Goal: Information Seeking & Learning: Learn about a topic

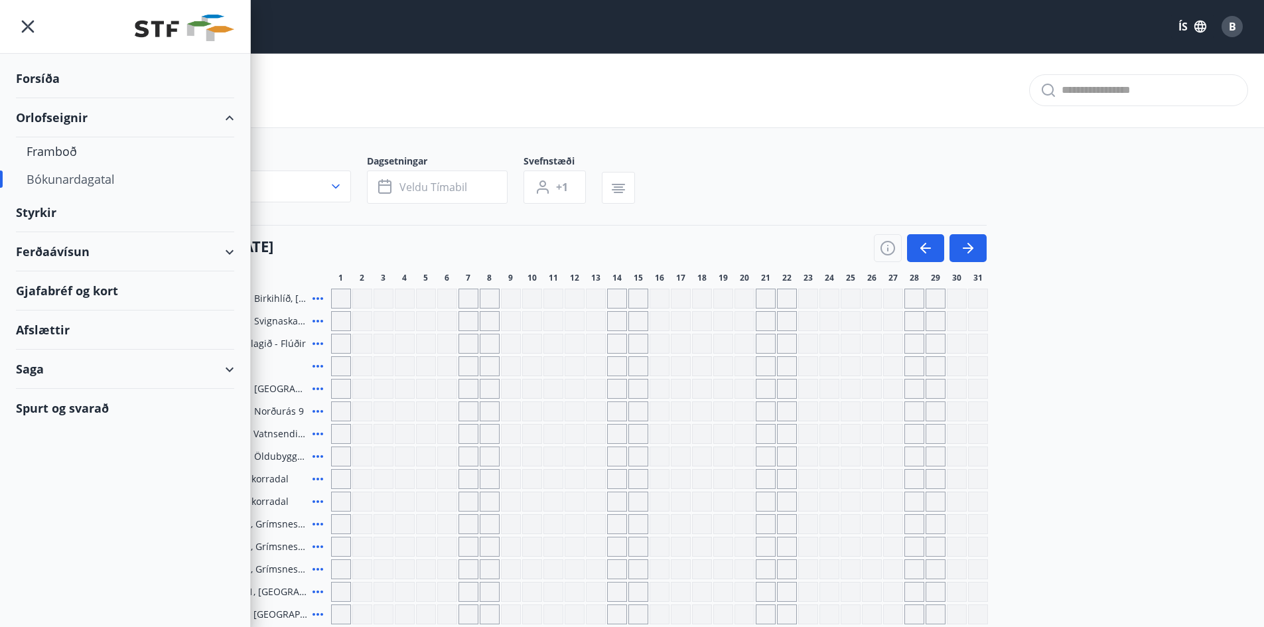
scroll to position [455, 0]
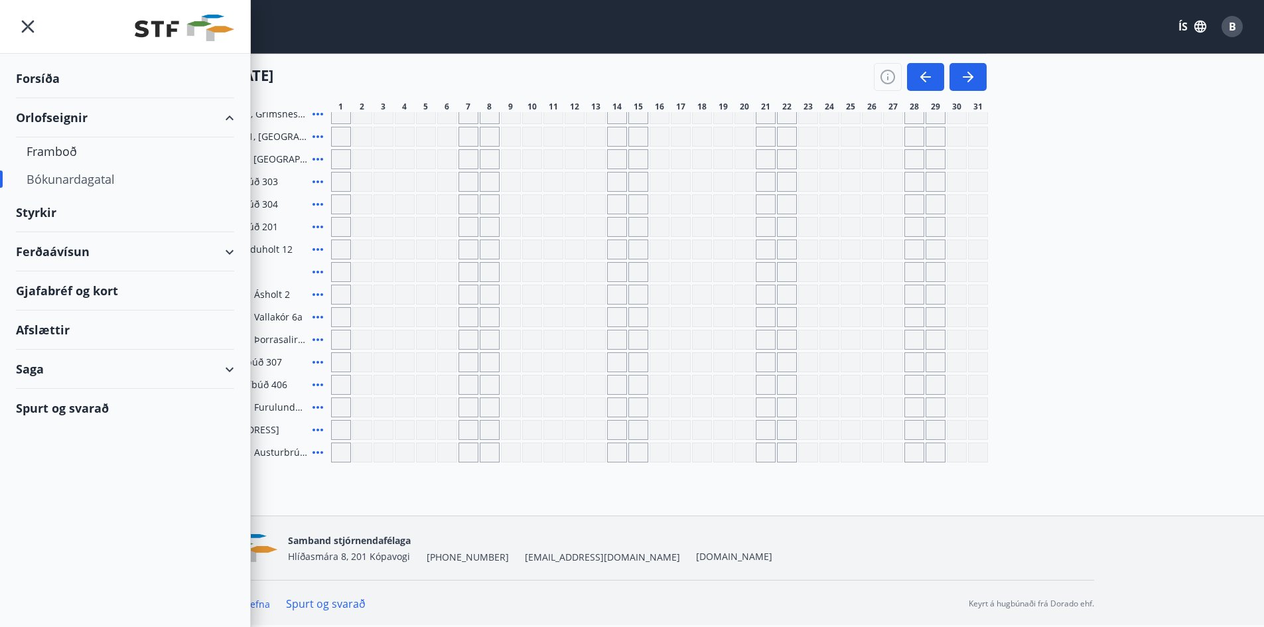
click at [27, 324] on div "Afslættir" at bounding box center [125, 330] width 218 height 39
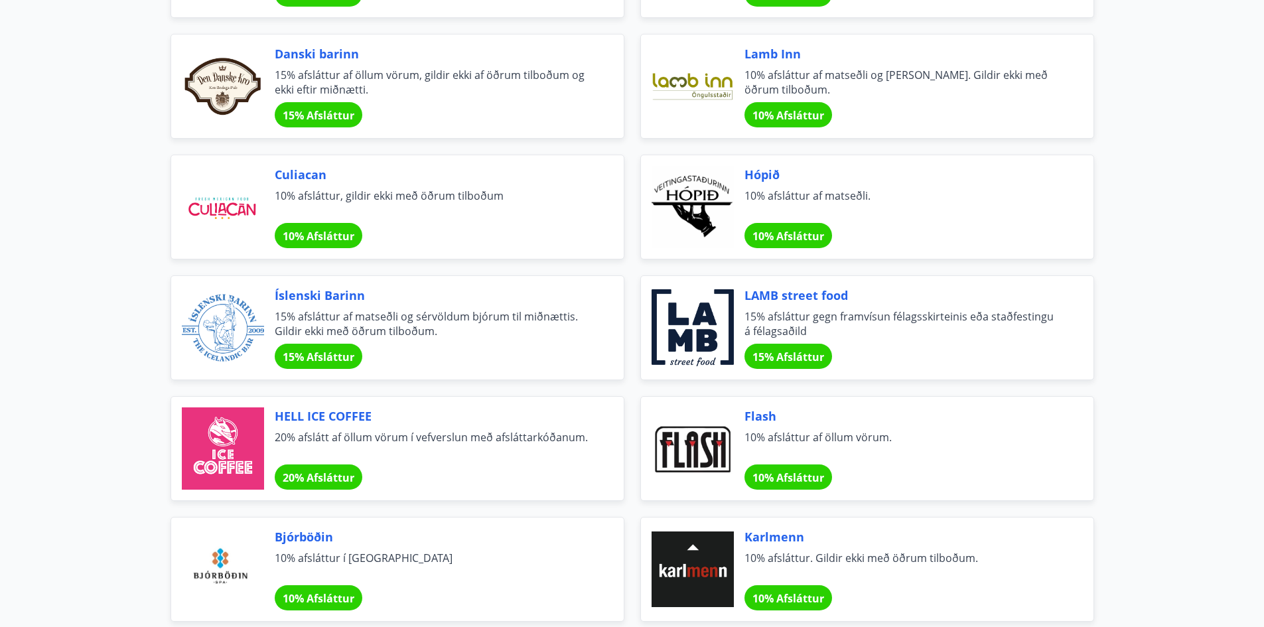
scroll to position [3741, 0]
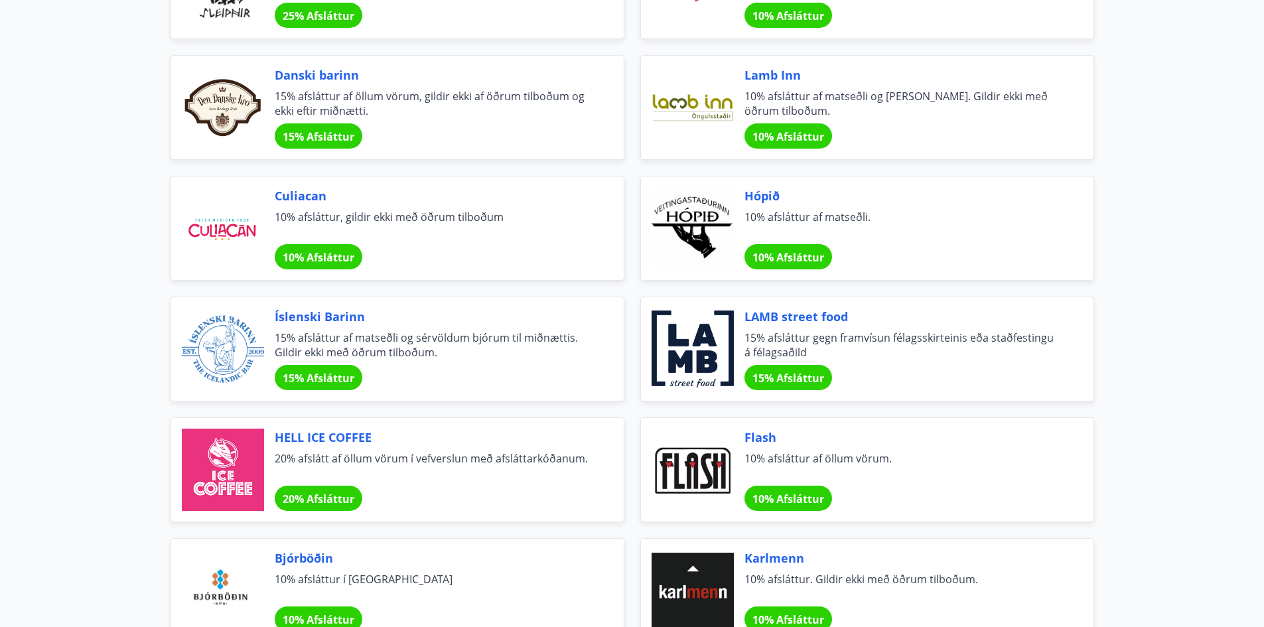
click at [428, 346] on span "15% afsláttur af matseðli og sérvöldum bjórum til miðnættis. Gildir ekki með öð…" at bounding box center [433, 344] width 317 height 29
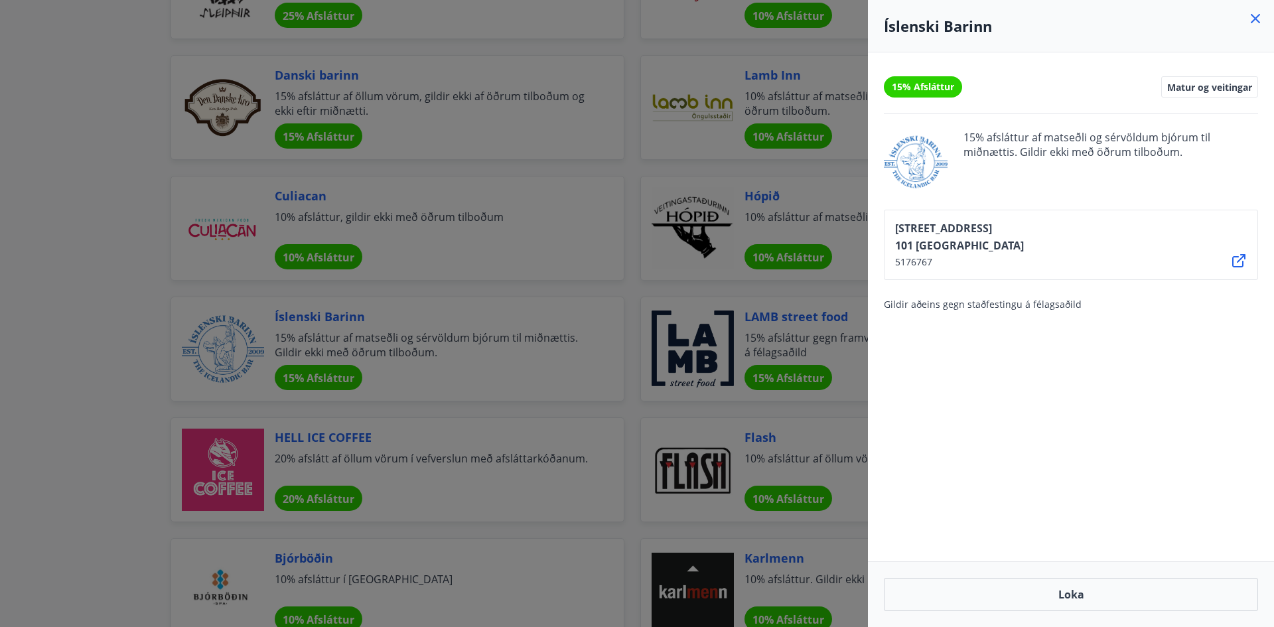
click at [53, 409] on div at bounding box center [637, 313] width 1274 height 627
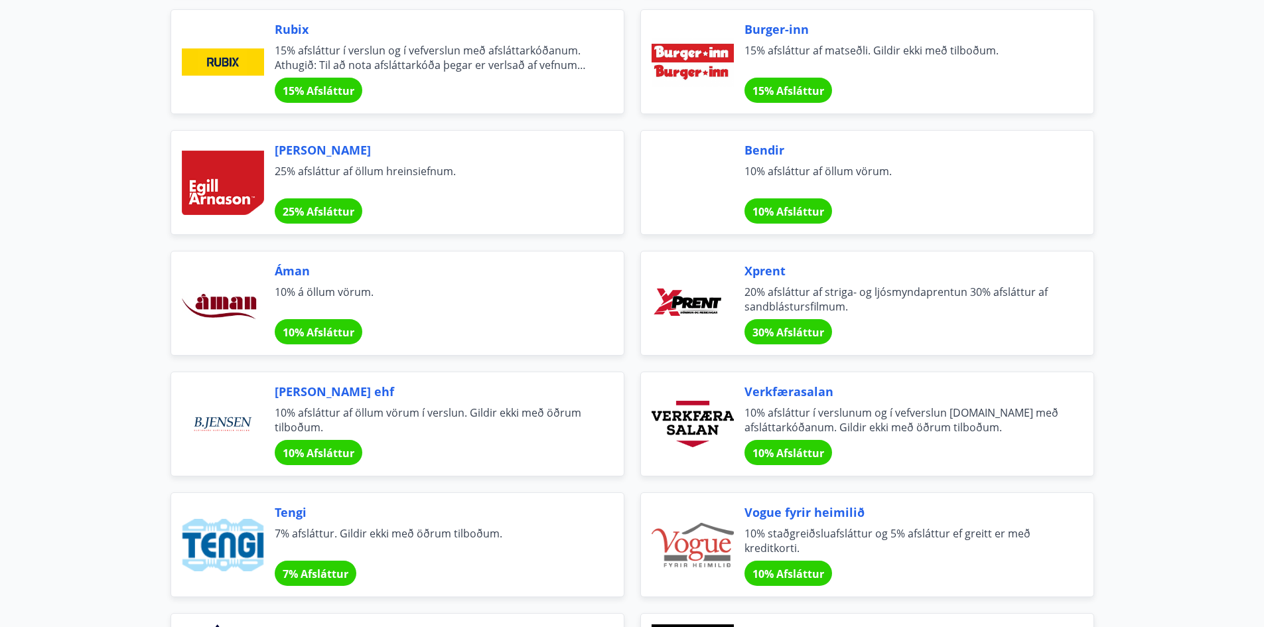
scroll to position [1883, 0]
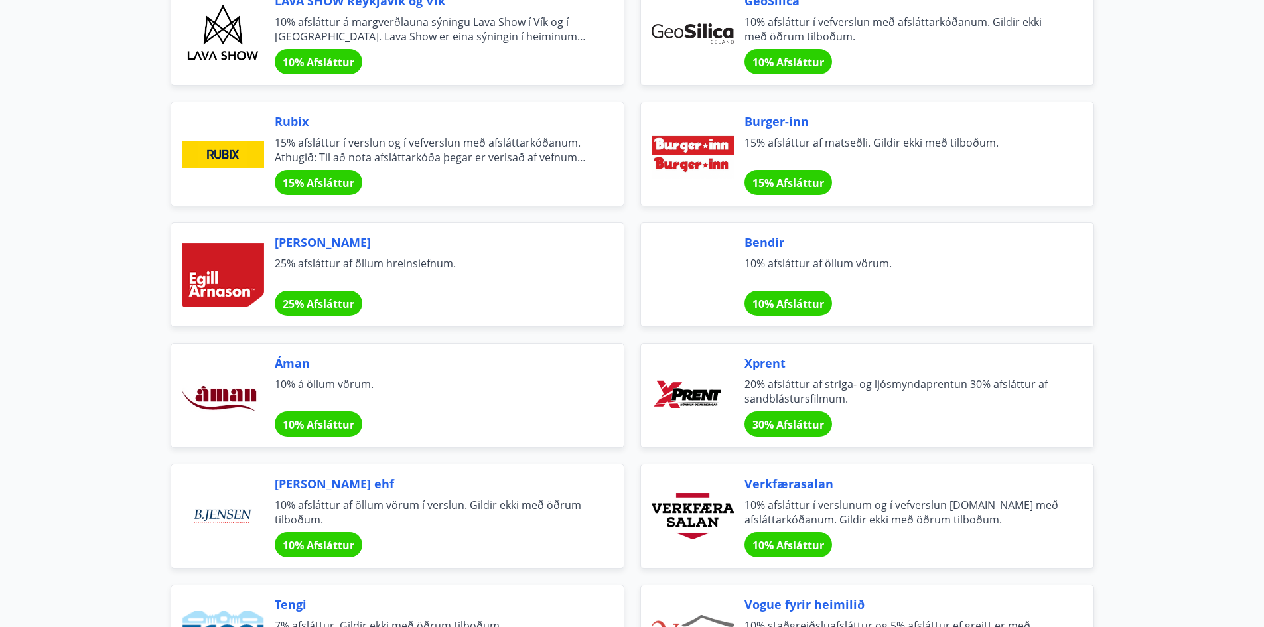
click at [703, 534] on div at bounding box center [693, 516] width 82 height 82
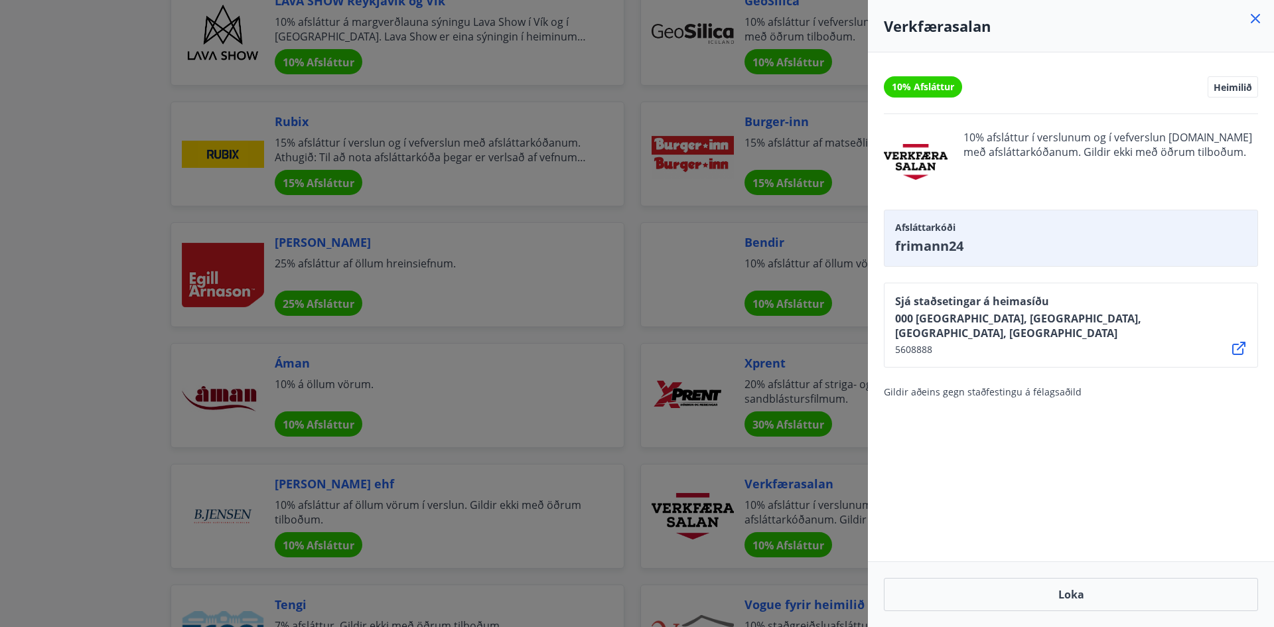
click at [85, 408] on div at bounding box center [637, 313] width 1274 height 627
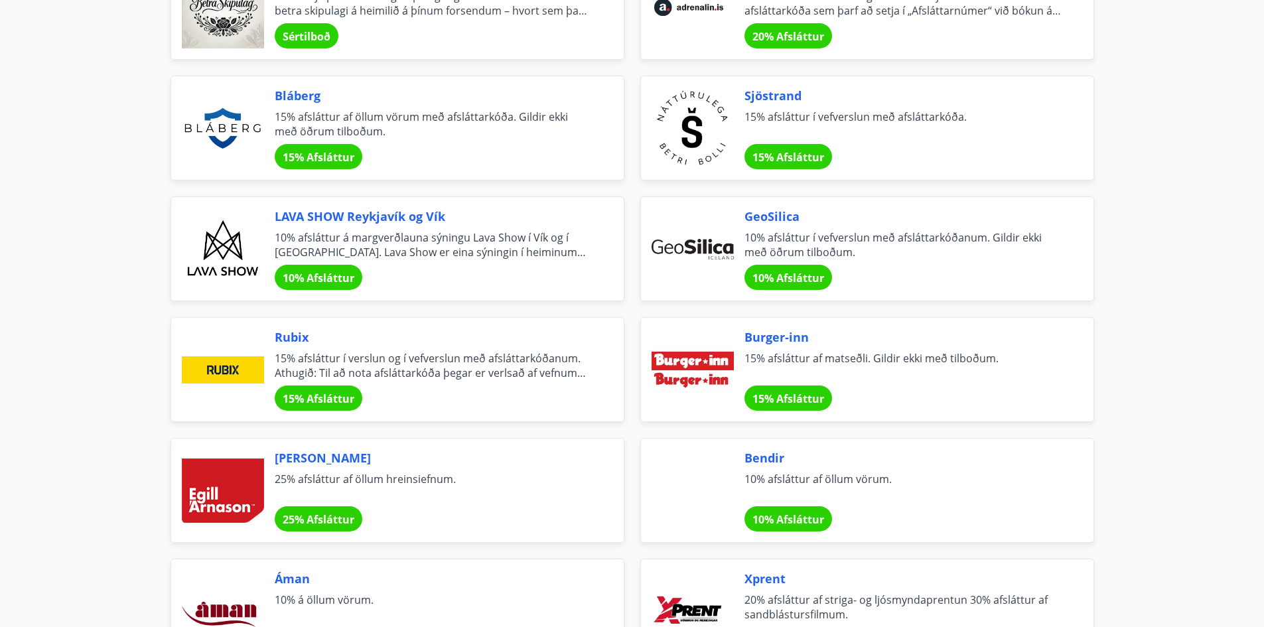
scroll to position [1617, 0]
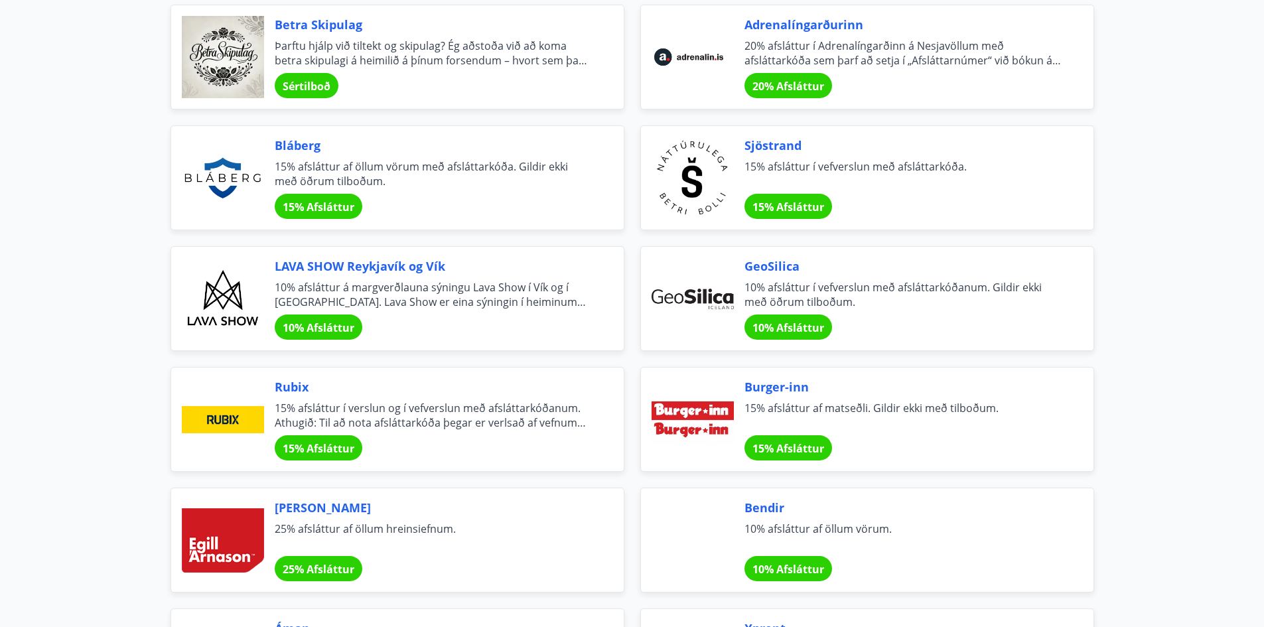
click at [858, 297] on span "10% afsláttur í vefverslun með afsláttarkóðanum. Gildir ekki með öðrum tilboðum." at bounding box center [903, 294] width 317 height 29
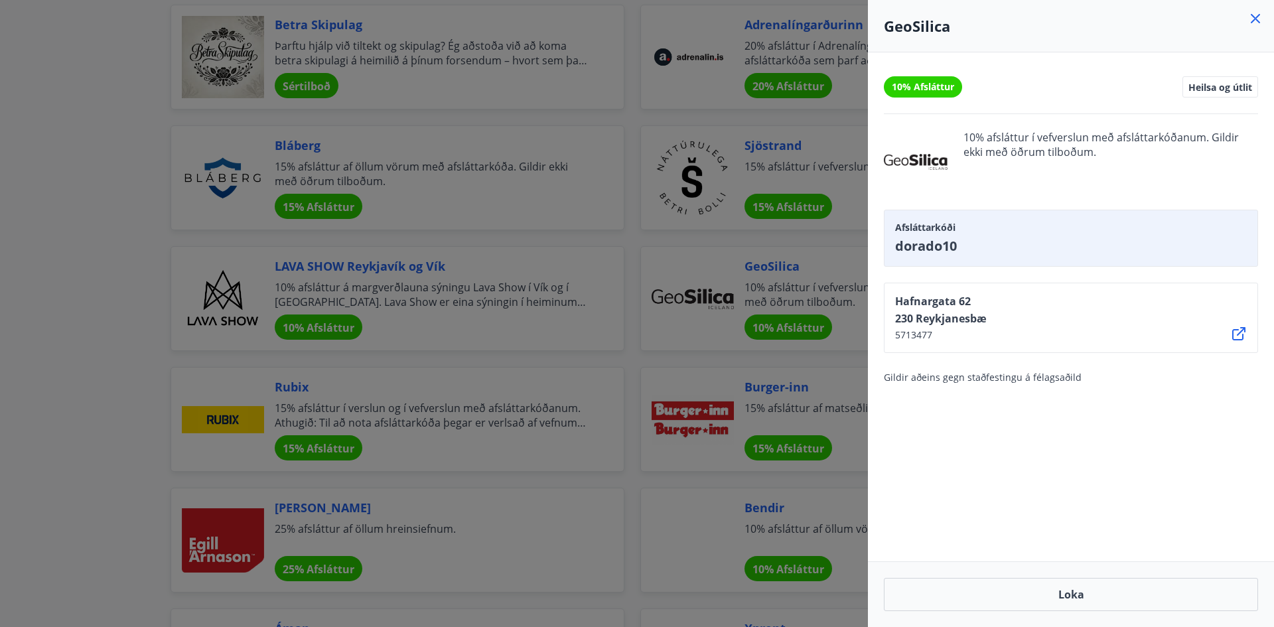
click at [103, 366] on div at bounding box center [637, 313] width 1274 height 627
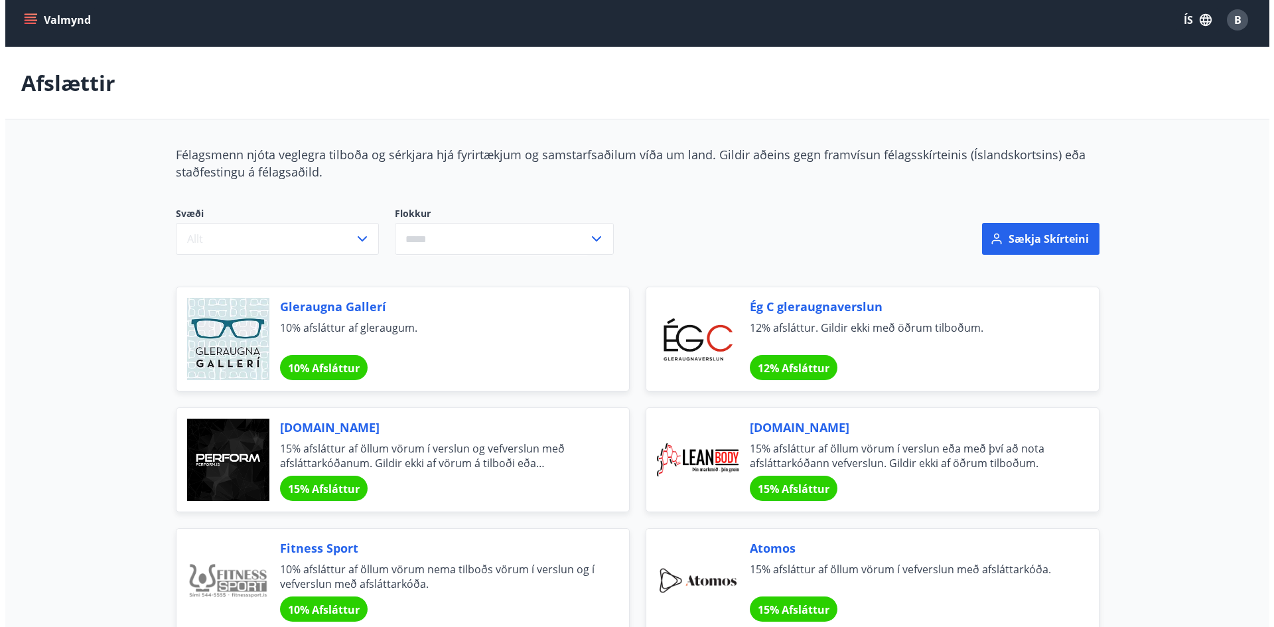
scroll to position [0, 0]
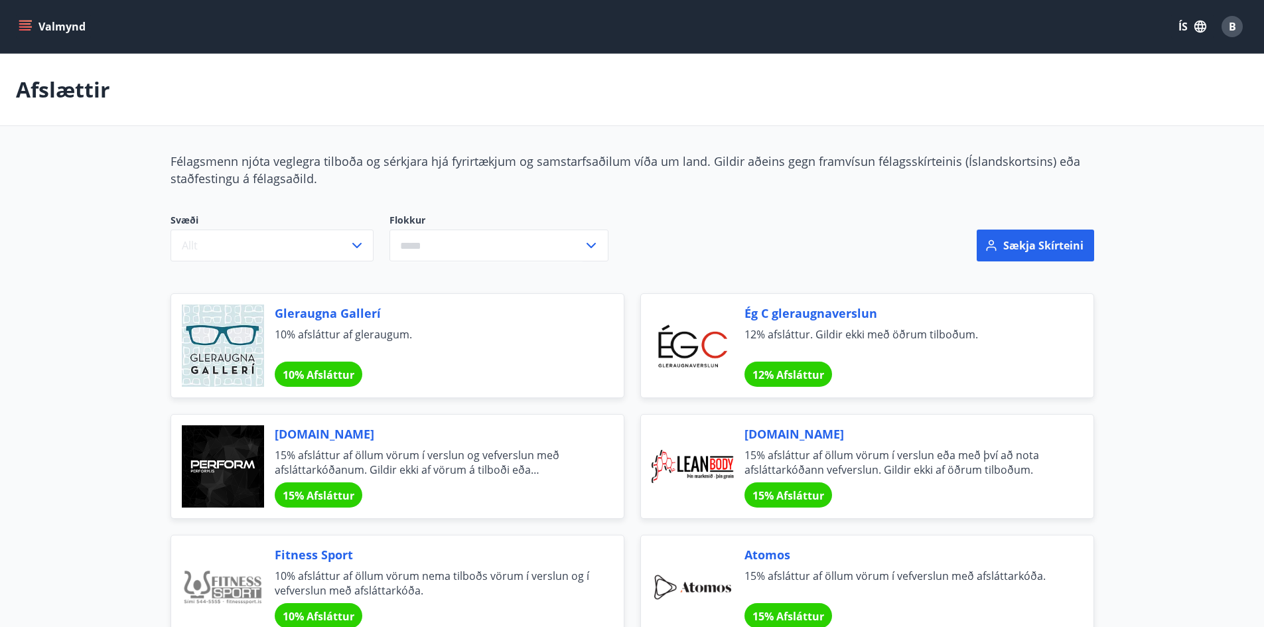
click at [34, 28] on button "Valmynd" at bounding box center [53, 27] width 75 height 24
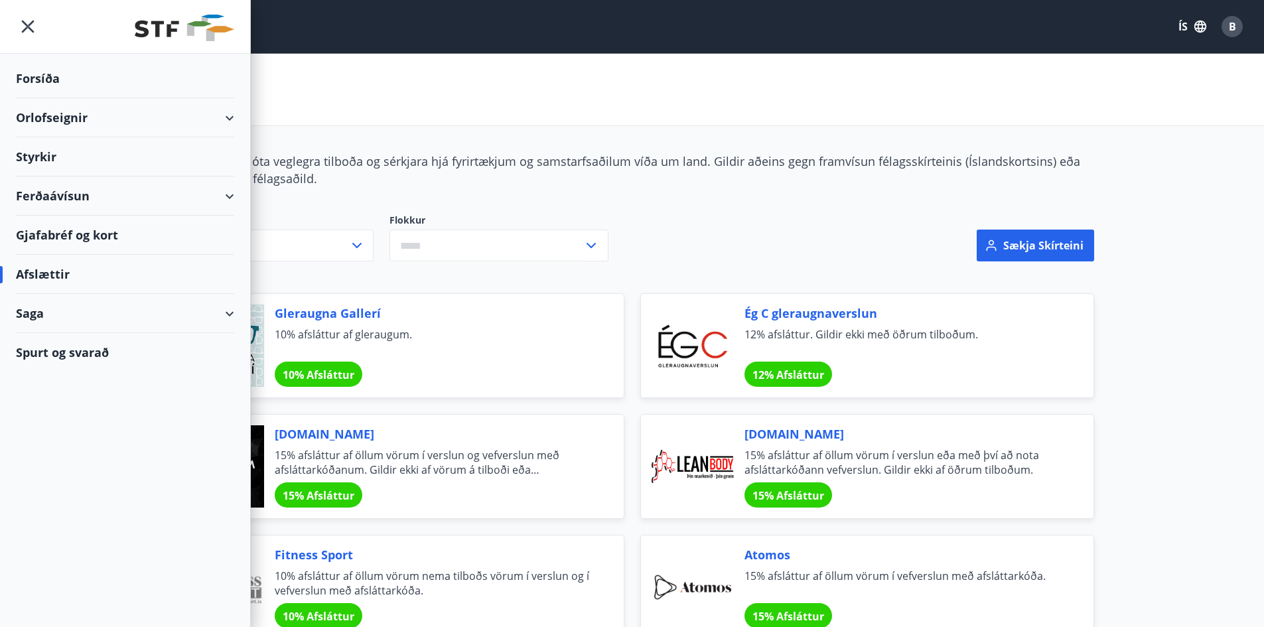
click at [230, 195] on div "Ferðaávísun" at bounding box center [125, 196] width 218 height 39
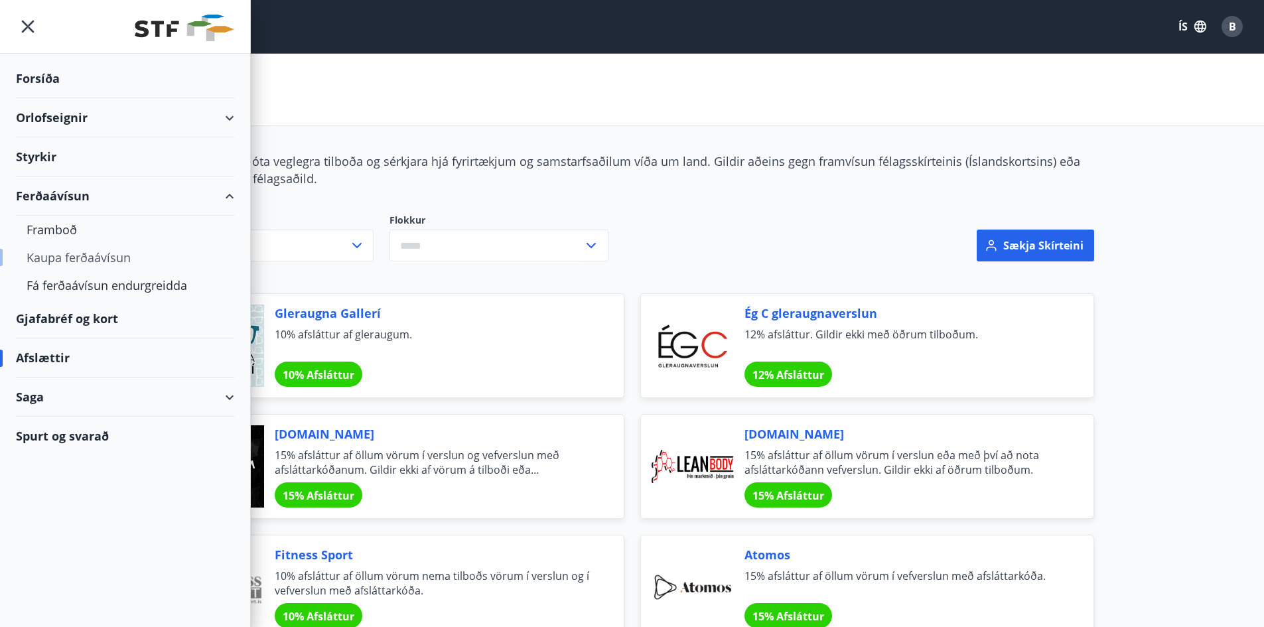
click at [44, 255] on div "Kaupa ferðaávísun" at bounding box center [125, 258] width 197 height 28
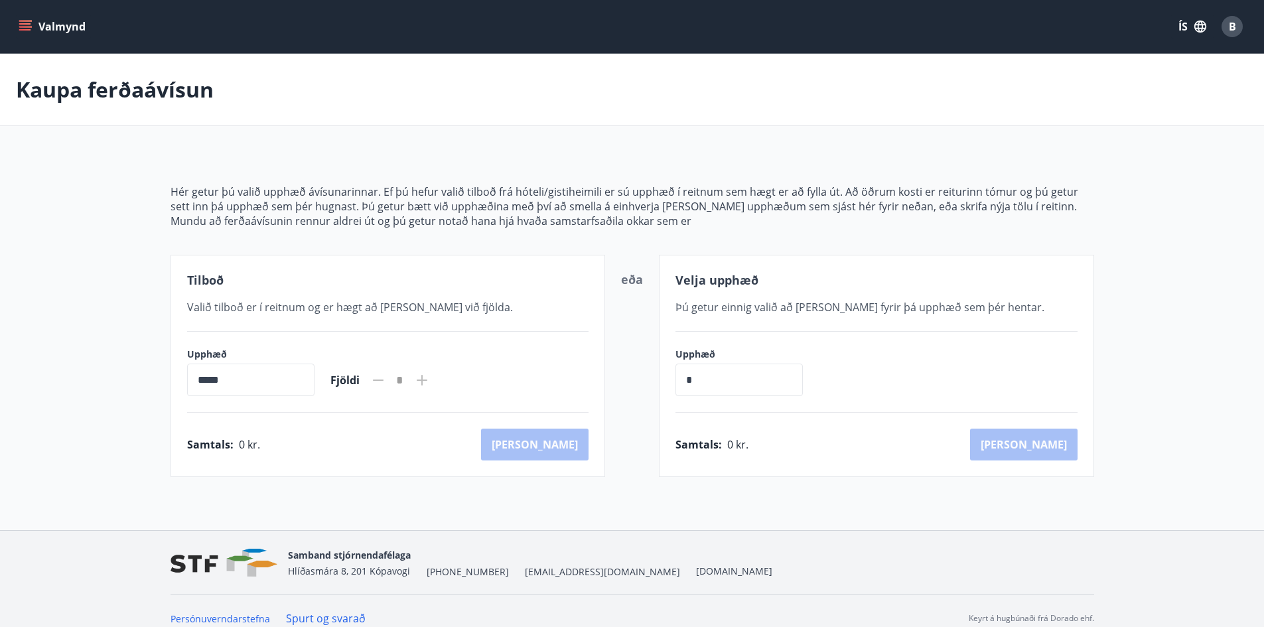
click at [423, 380] on icon at bounding box center [421, 380] width 1 height 1
click at [259, 380] on input "*****" at bounding box center [250, 380] width 127 height 33
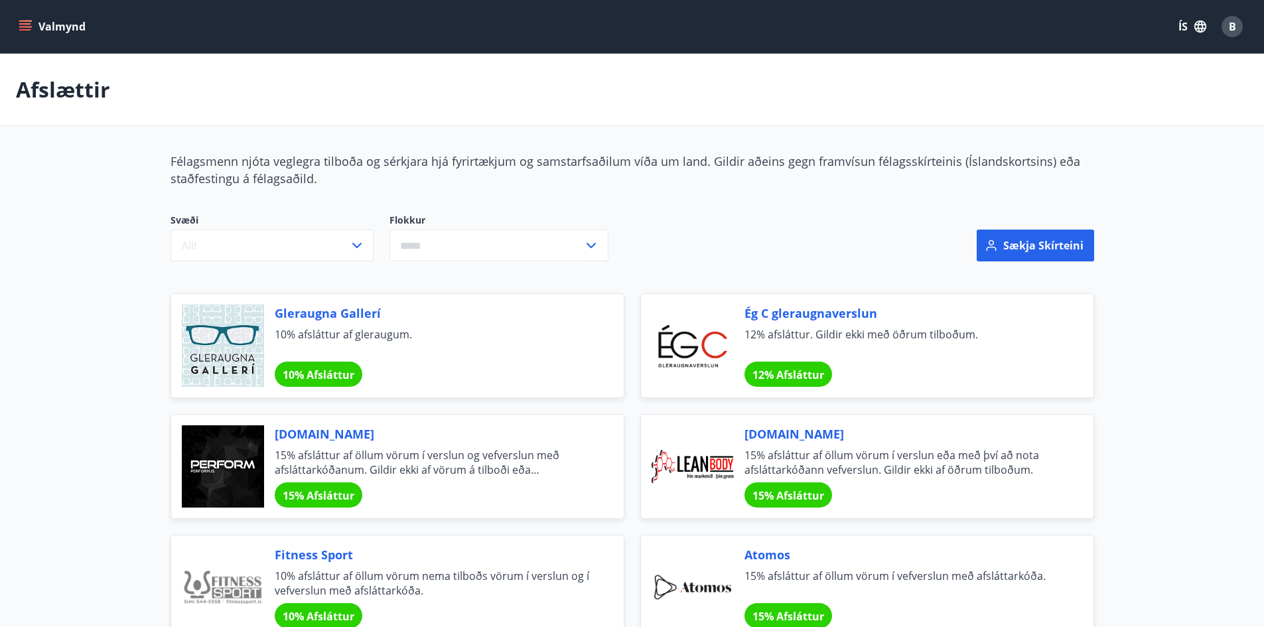
click at [23, 18] on button "Valmynd" at bounding box center [53, 27] width 75 height 24
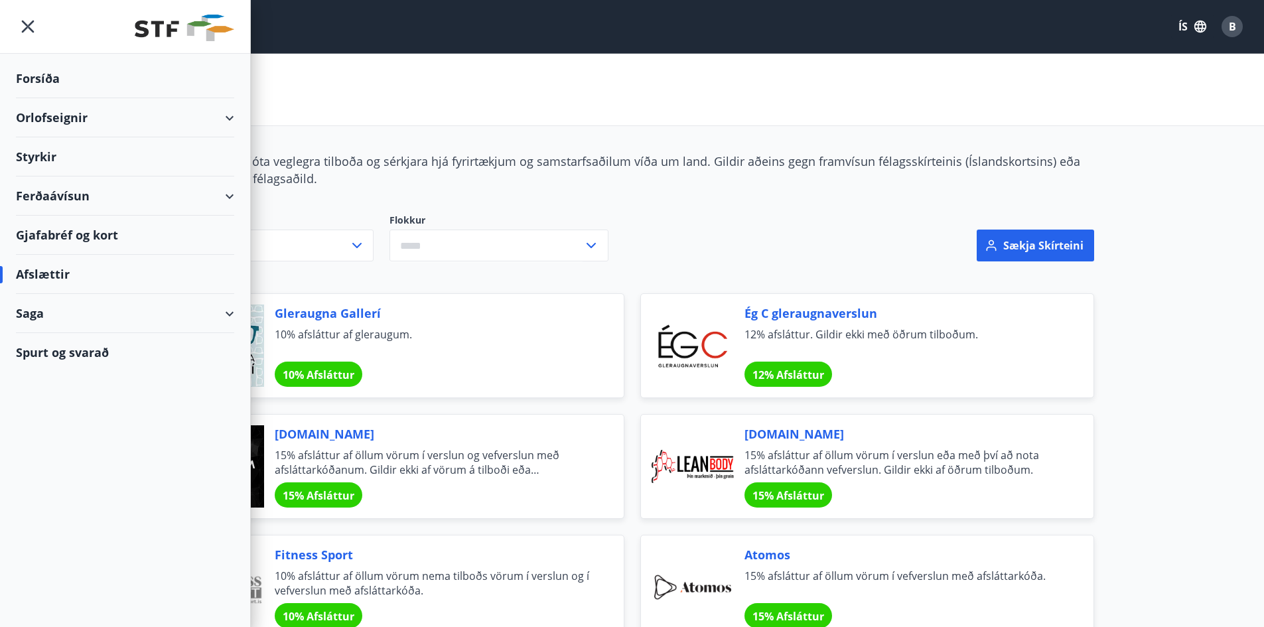
click at [186, 196] on div "Ferðaávísun" at bounding box center [125, 196] width 218 height 39
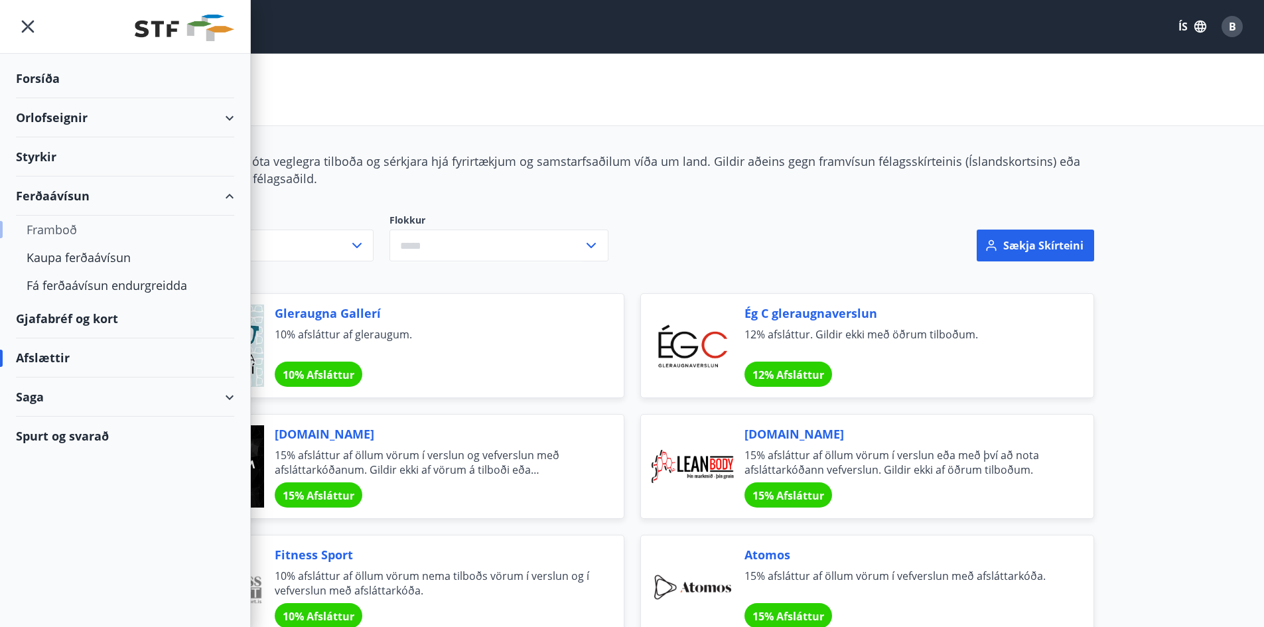
click at [54, 240] on div "Framboð" at bounding box center [125, 230] width 197 height 28
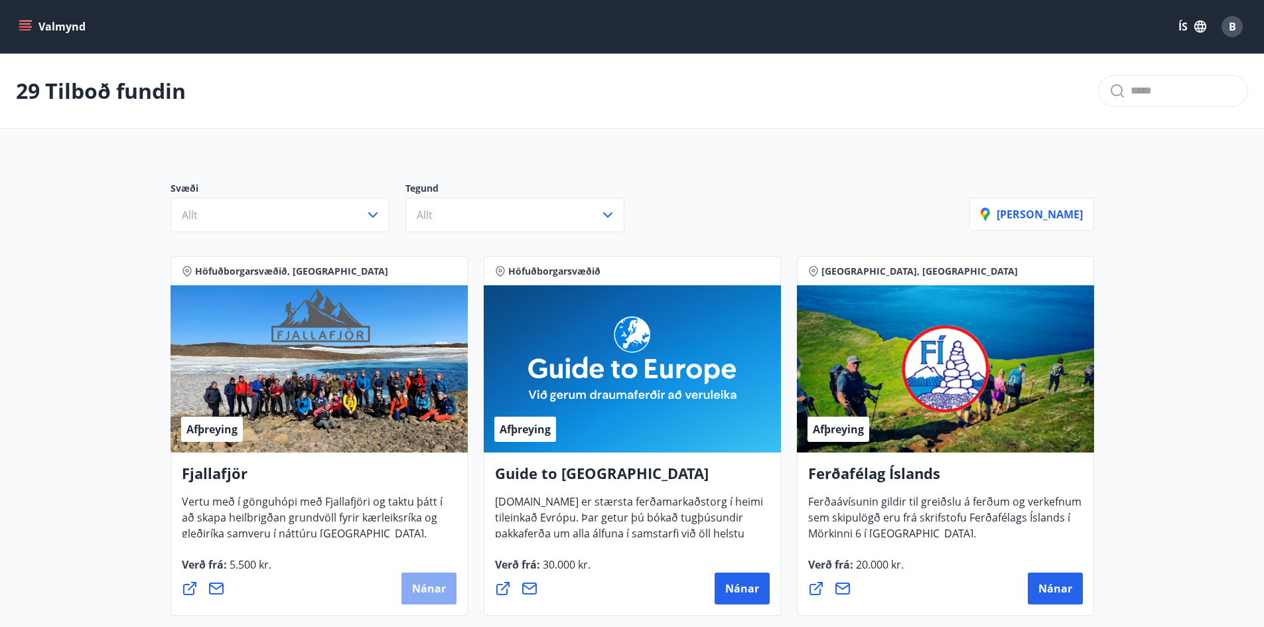
click at [437, 591] on span "Nánar" at bounding box center [429, 588] width 34 height 15
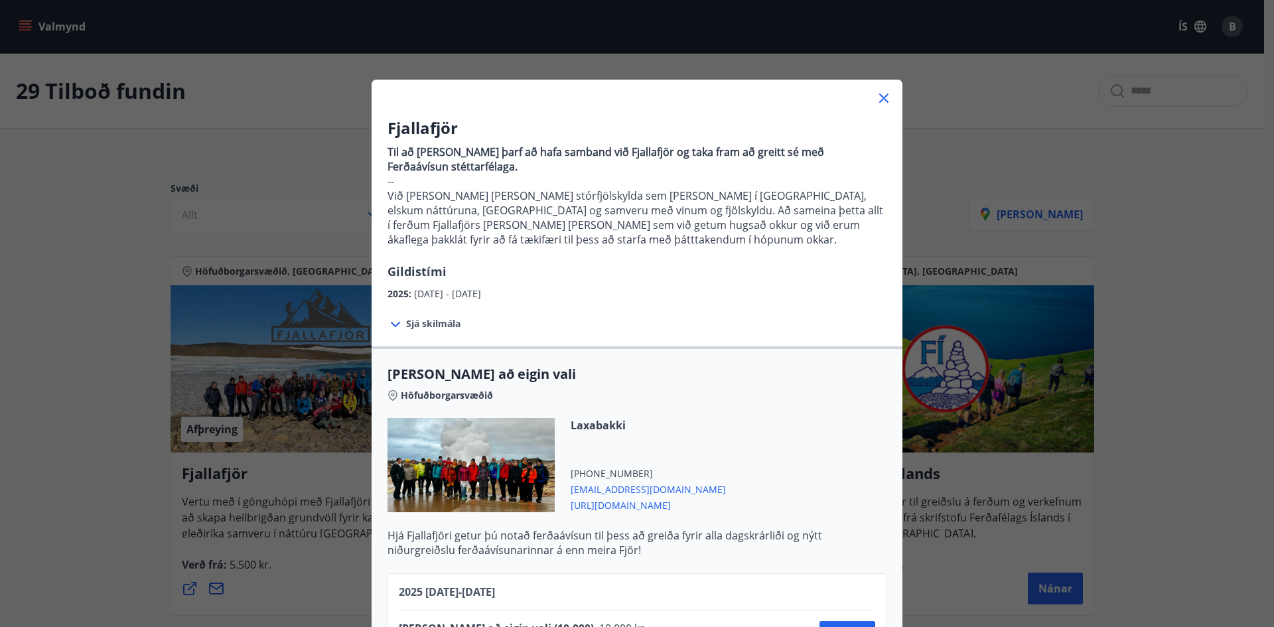
click at [102, 417] on div "Fjallafjör Til að [PERSON_NAME] þarf að hafa samband við Fjallafjör og taka fra…" at bounding box center [637, 313] width 1274 height 627
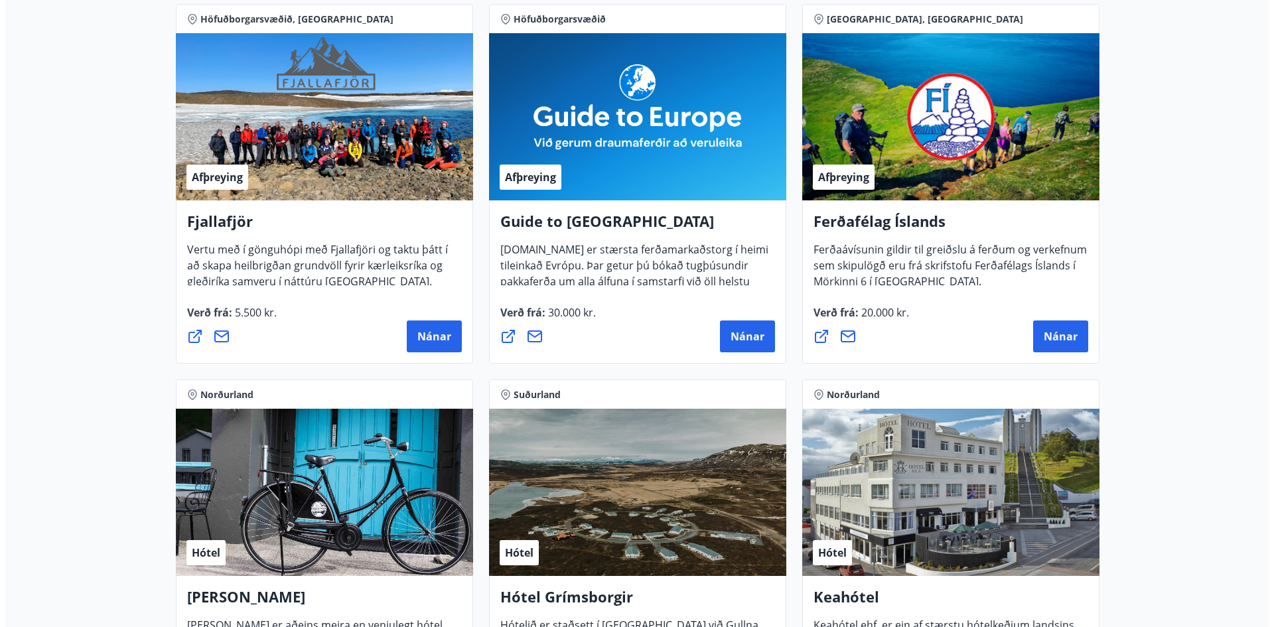
scroll to position [465, 0]
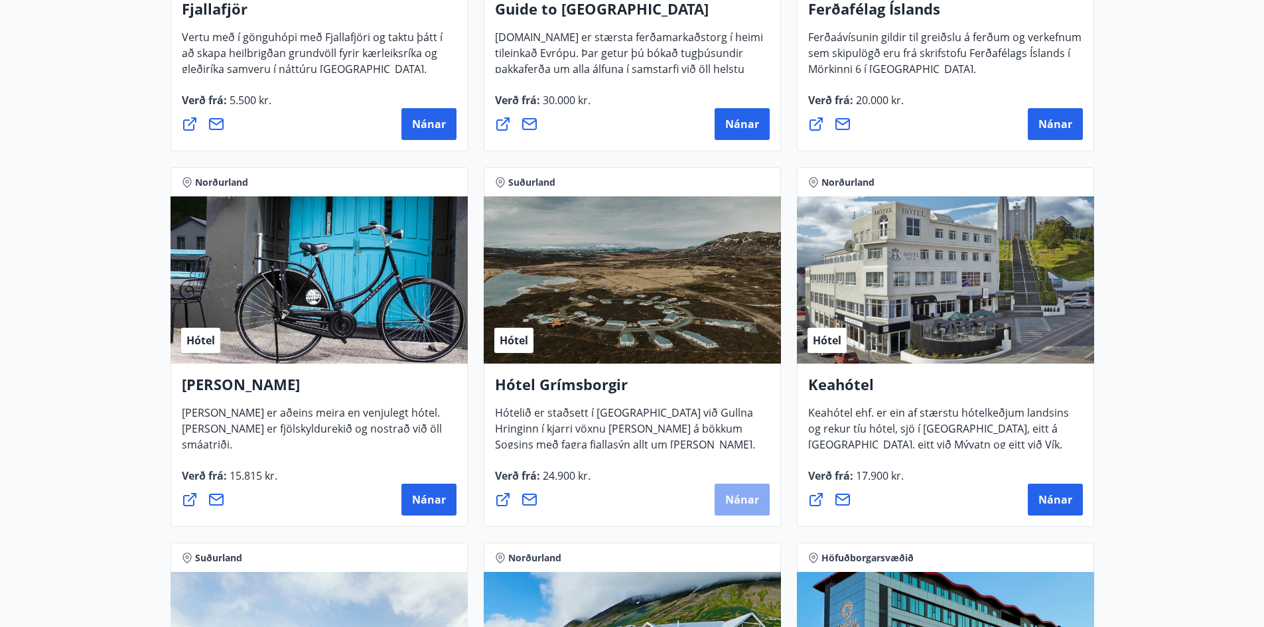
click at [751, 492] on span "Nánar" at bounding box center [742, 499] width 34 height 15
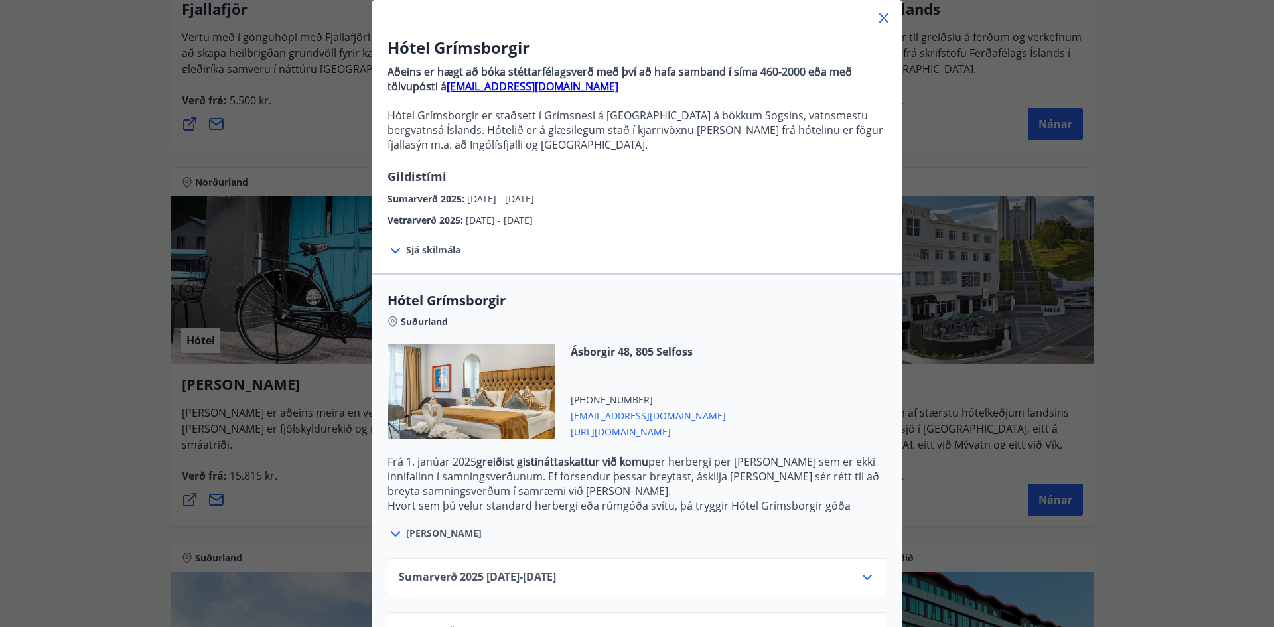
scroll to position [130, 0]
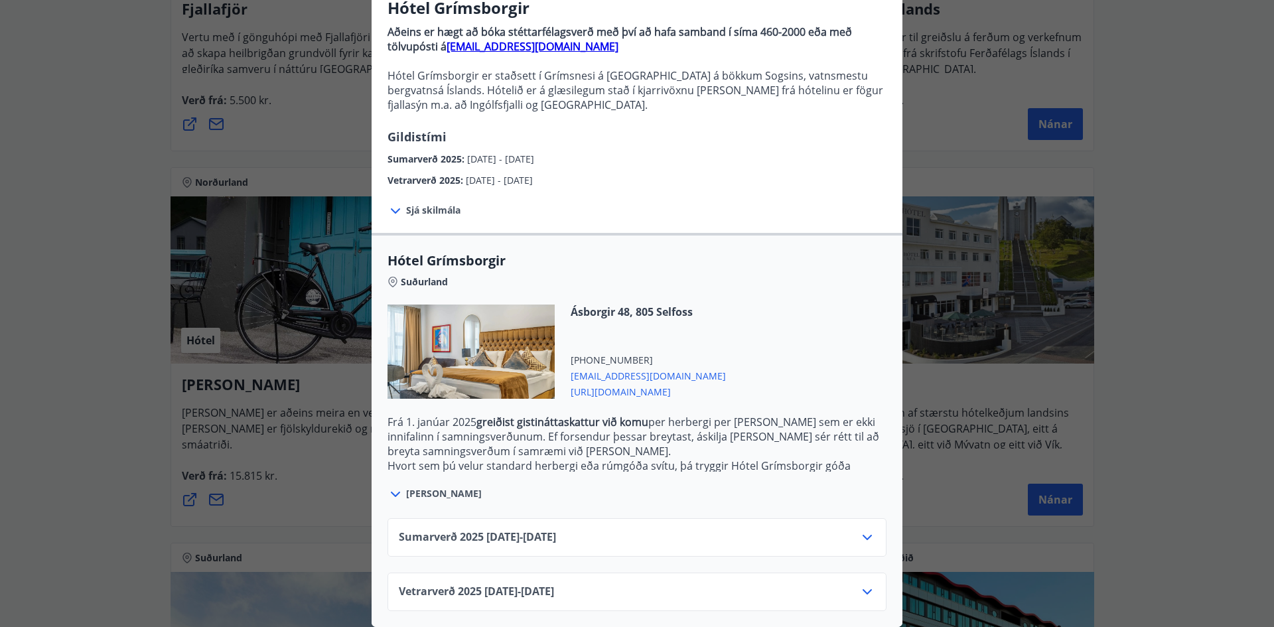
click at [622, 530] on div "Sumarverð [PHONE_NUMBER][DATE] - [DATE]" at bounding box center [637, 543] width 476 height 27
click at [859, 530] on icon at bounding box center [867, 538] width 16 height 16
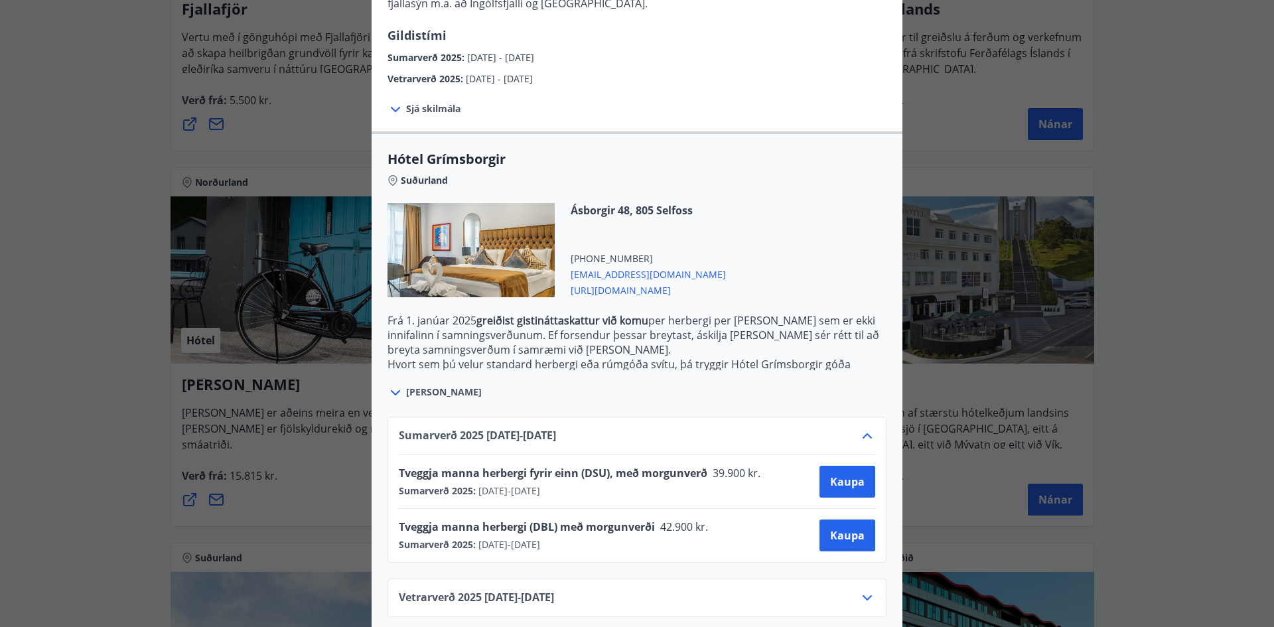
scroll to position [238, 0]
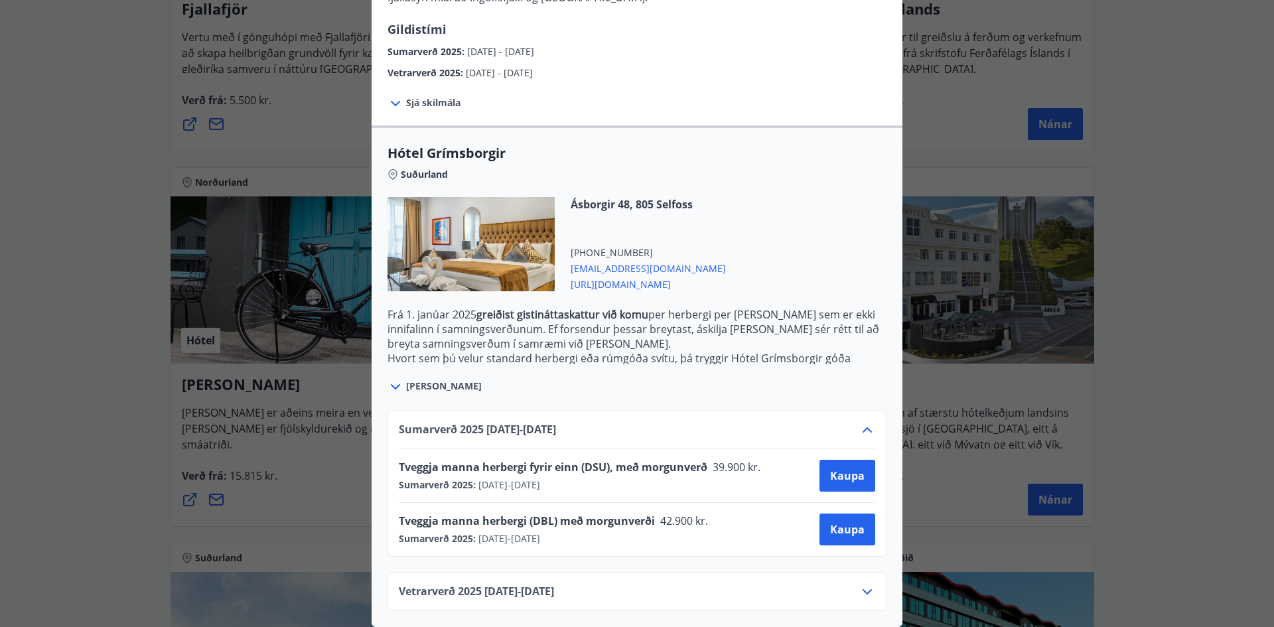
click at [865, 584] on icon at bounding box center [867, 592] width 16 height 16
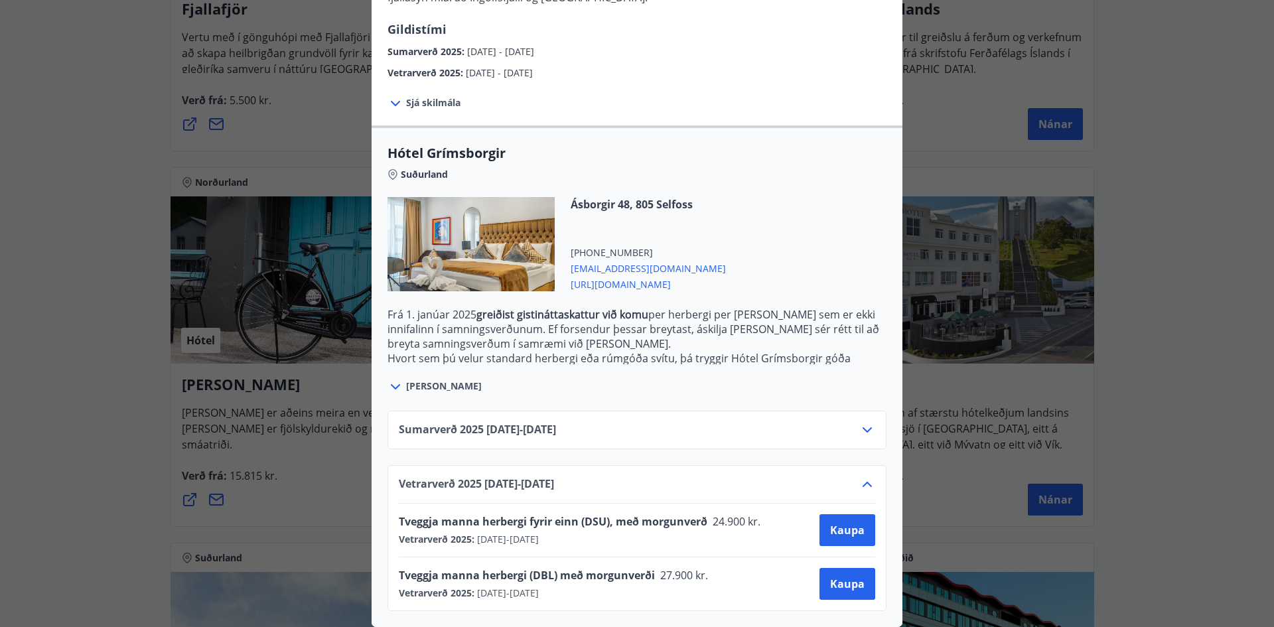
click at [92, 469] on div "Hótel Grímsborgir Aðeins er hægt að bóka stéttarfélagsverð með því að hafa samb…" at bounding box center [637, 313] width 1274 height 627
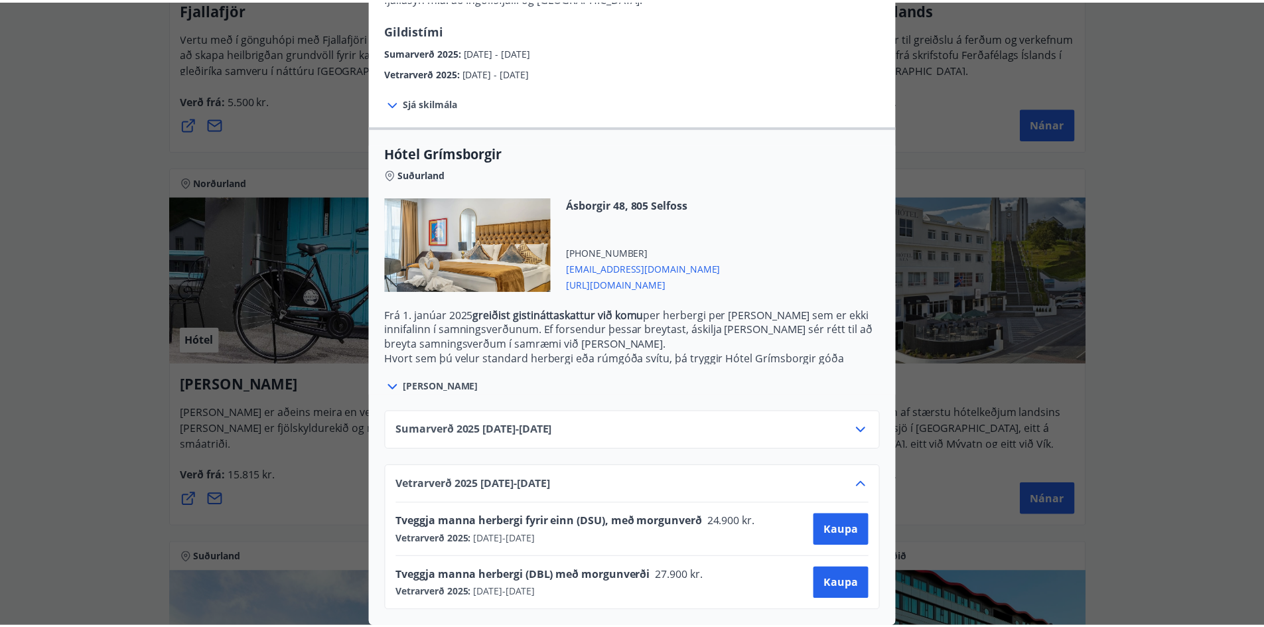
scroll to position [0, 0]
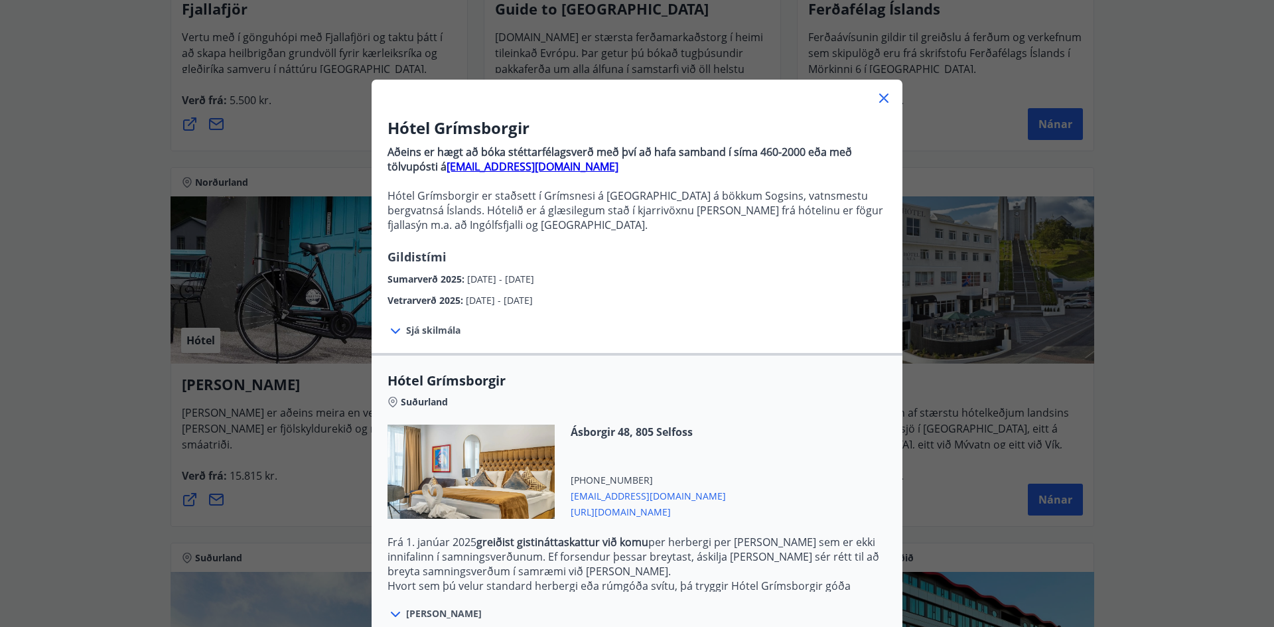
click at [879, 106] on div at bounding box center [637, 93] width 531 height 27
click at [879, 97] on icon at bounding box center [884, 98] width 16 height 16
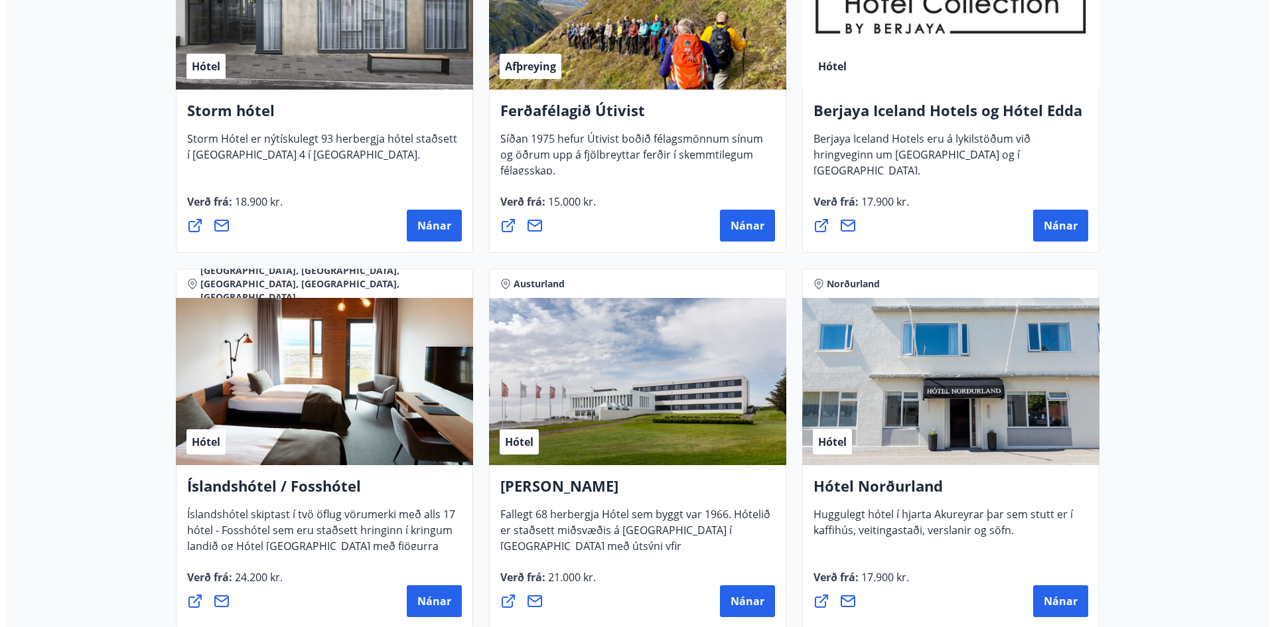
scroll to position [1526, 0]
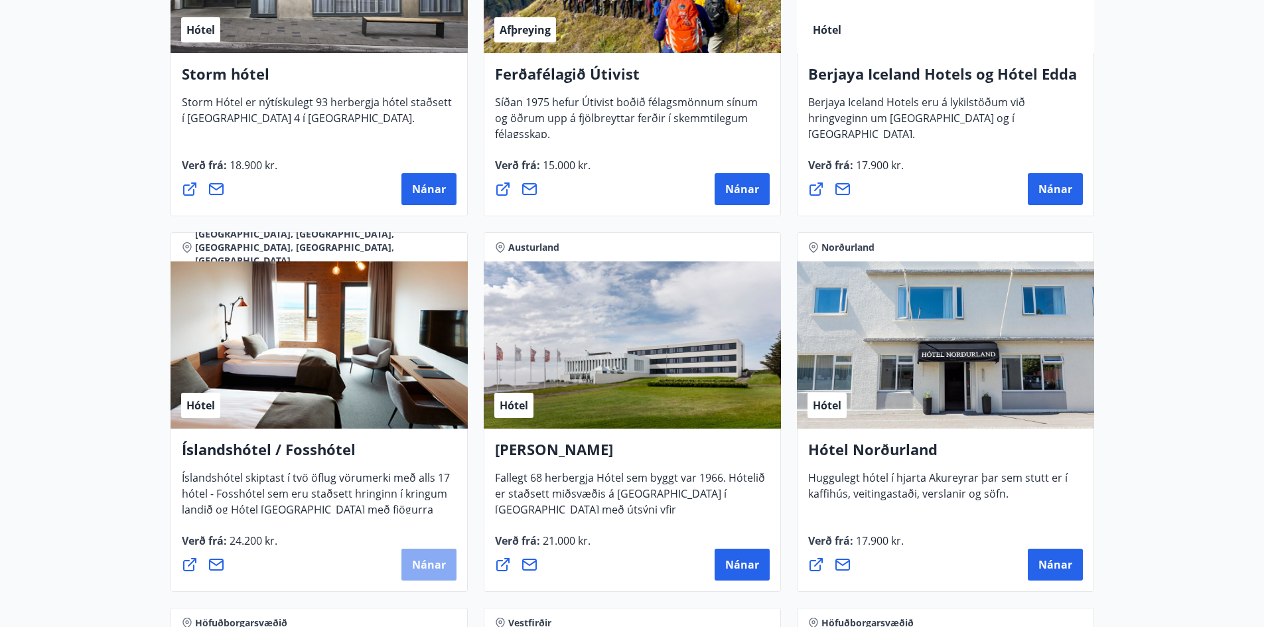
click at [432, 558] on span "Nánar" at bounding box center [429, 564] width 34 height 15
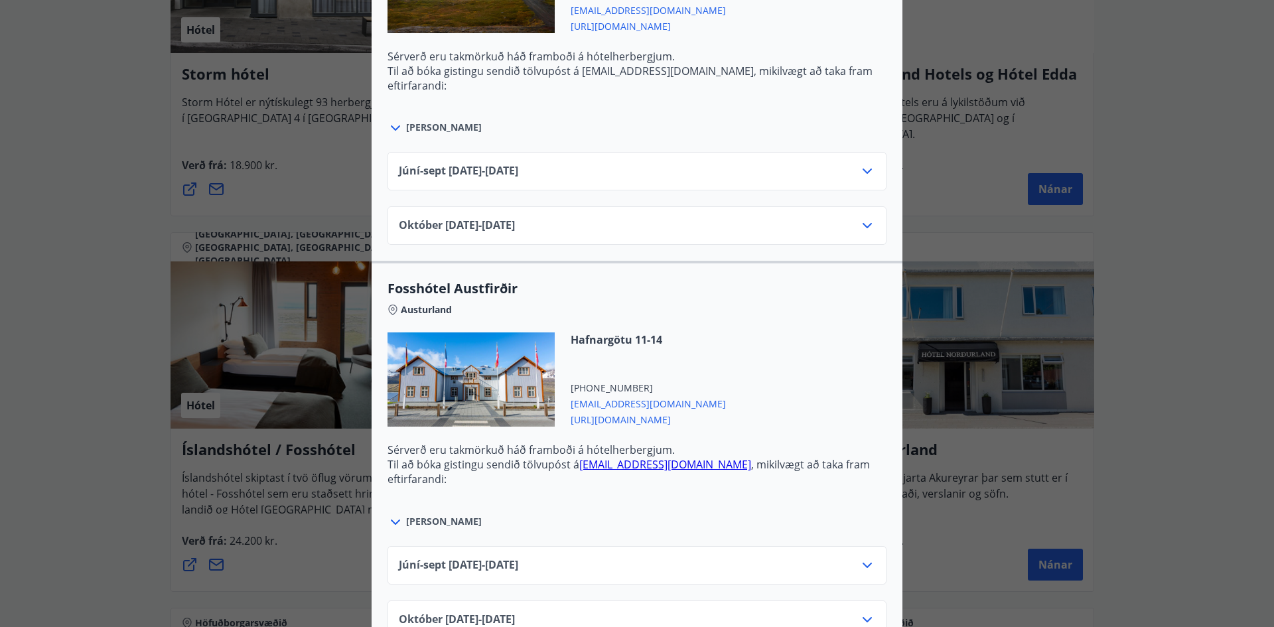
scroll to position [2920, 0]
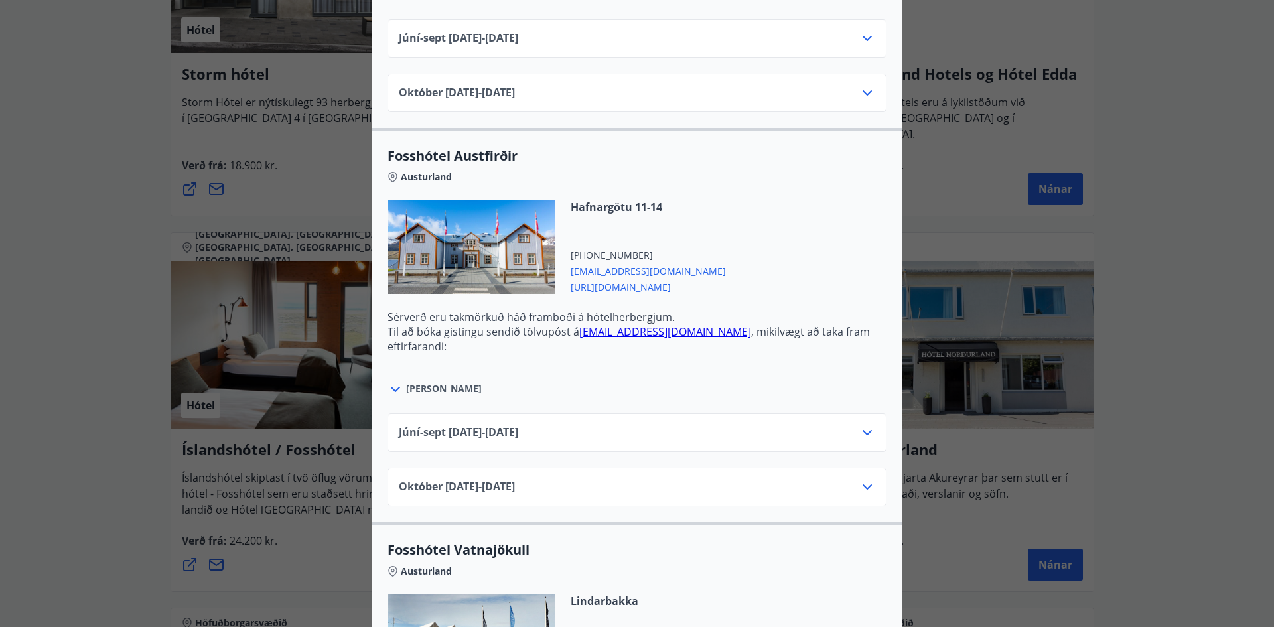
click at [867, 487] on icon at bounding box center [867, 487] width 16 height 16
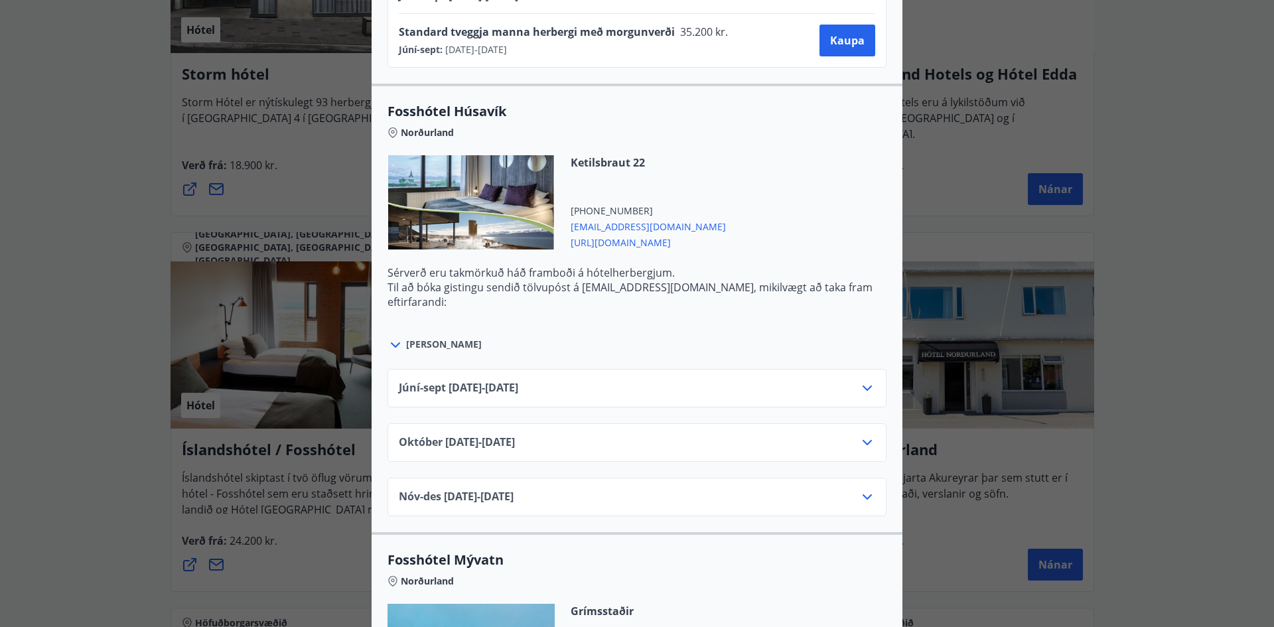
scroll to position [2124, 0]
click at [852, 442] on div "[DATE]10.25 - [DATE]" at bounding box center [637, 446] width 476 height 27
click at [867, 443] on icon at bounding box center [867, 441] width 16 height 16
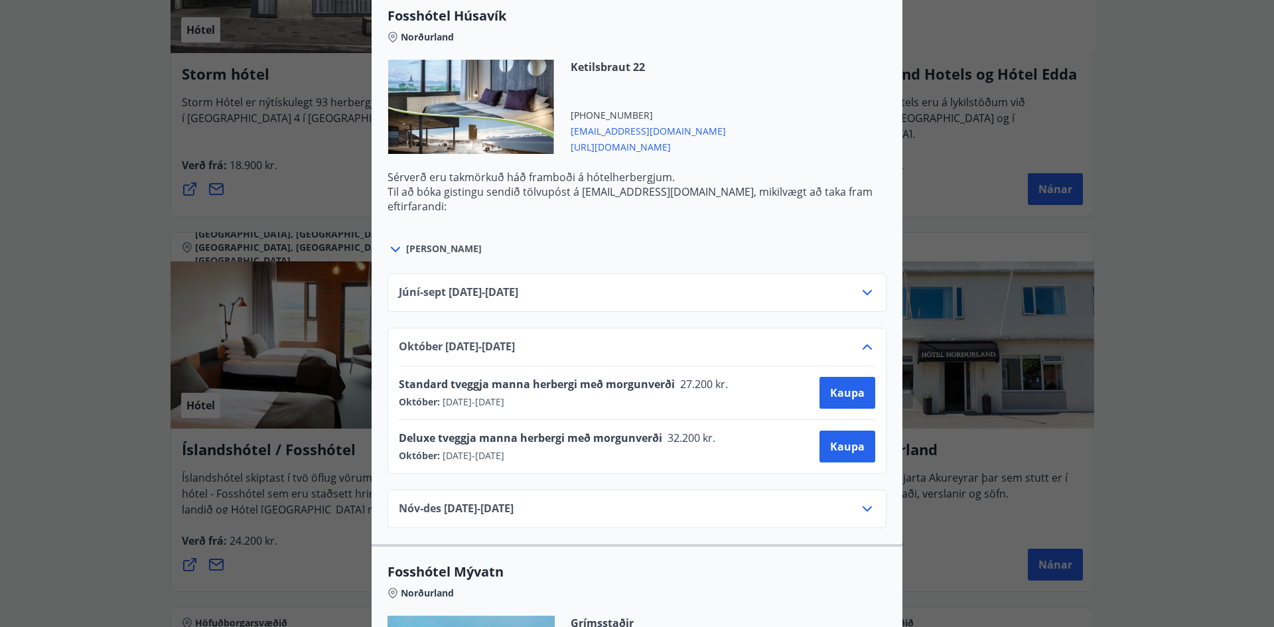
scroll to position [2256, 0]
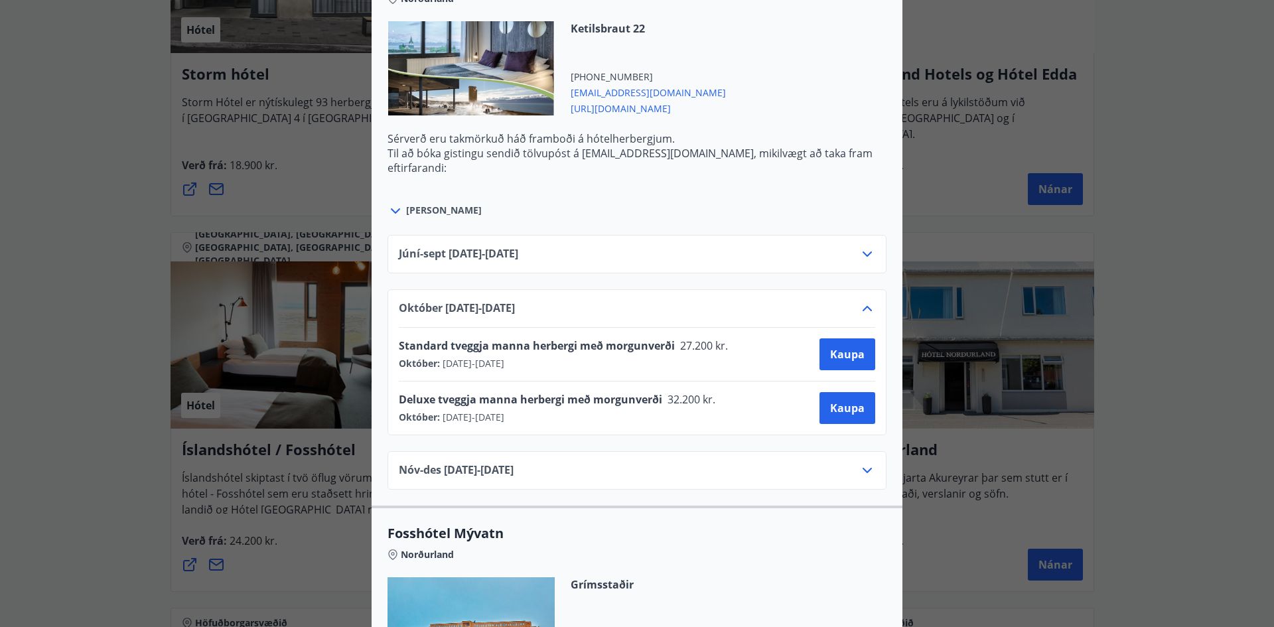
click at [859, 474] on icon at bounding box center [867, 471] width 16 height 16
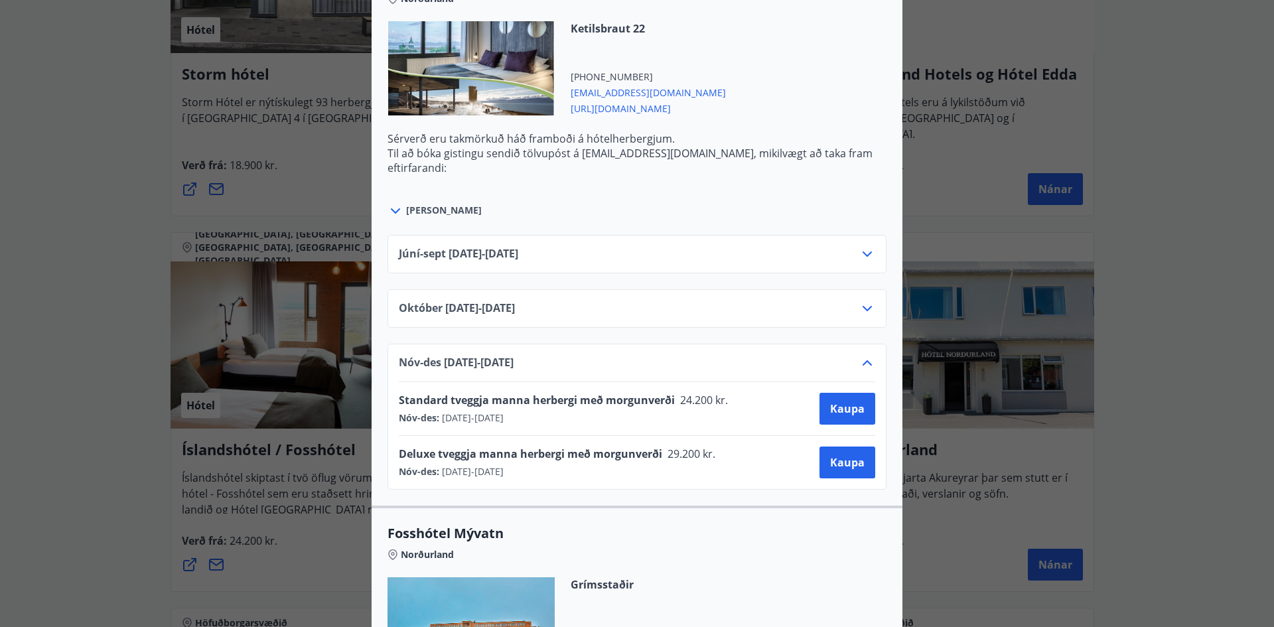
click at [859, 355] on icon at bounding box center [867, 363] width 16 height 16
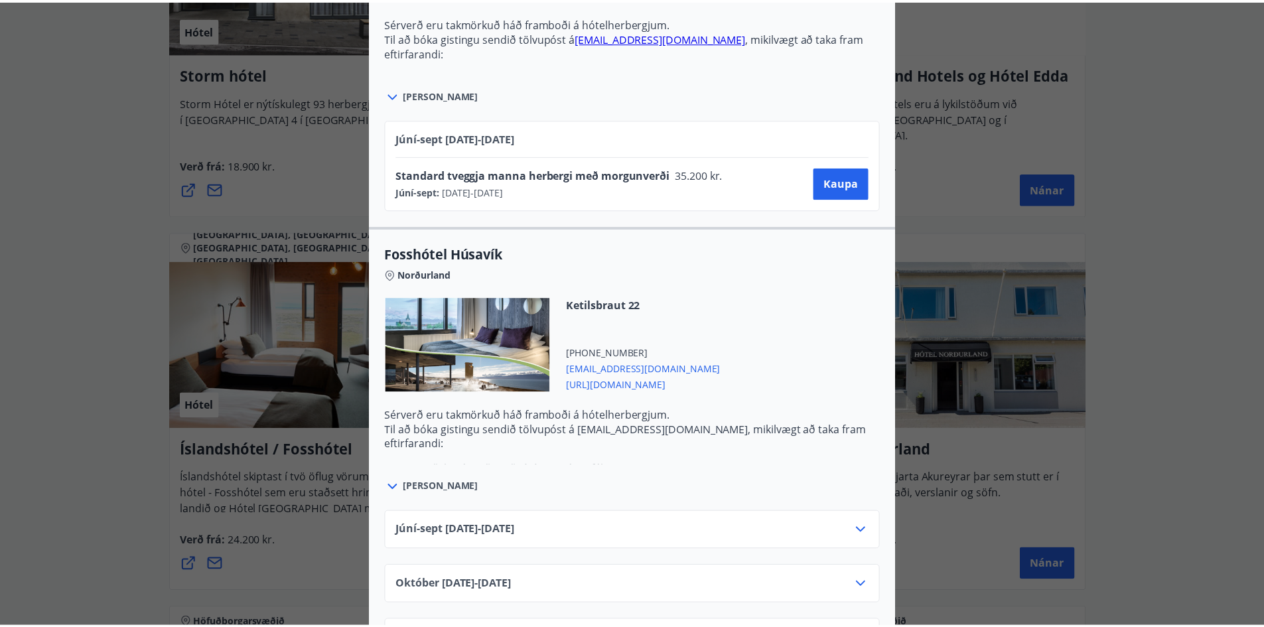
scroll to position [0, 0]
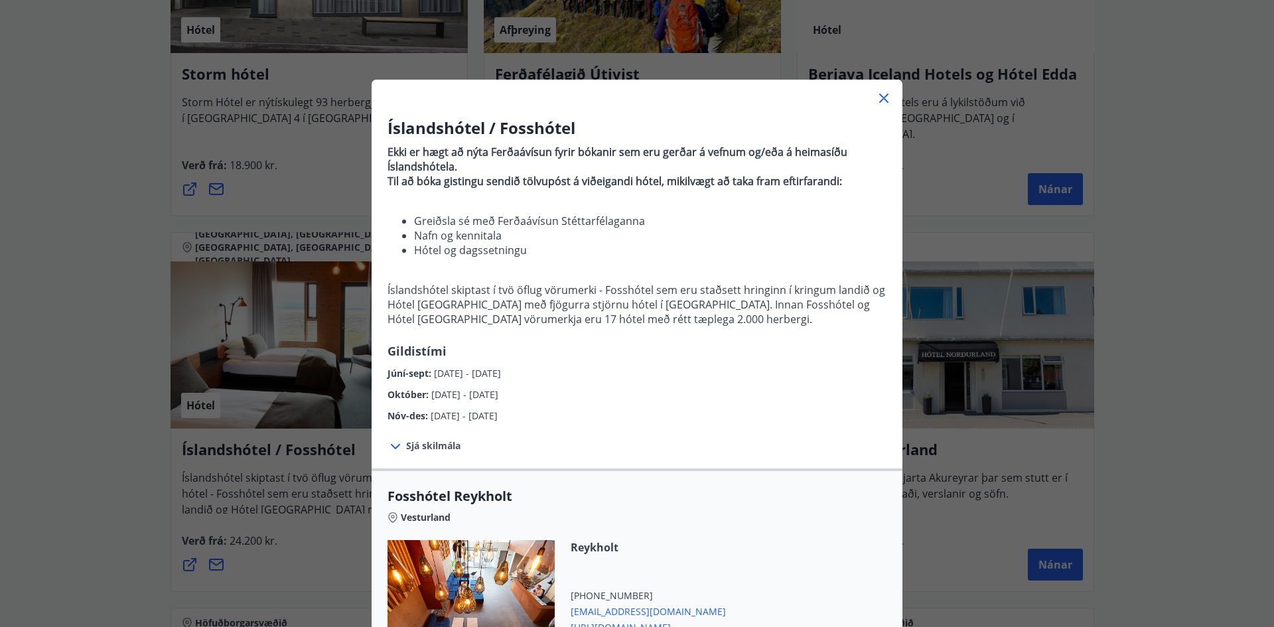
click at [33, 439] on div "Íslandshótel / Fosshótel Ekki er hægt að nýta Ferðaávísun fyrir bókanir sem eru…" at bounding box center [637, 313] width 1274 height 627
click at [77, 411] on div "Íslandshótel / Fosshótel Ekki er hægt að nýta Ferðaávísun fyrir bókanir sem eru…" at bounding box center [637, 313] width 1274 height 627
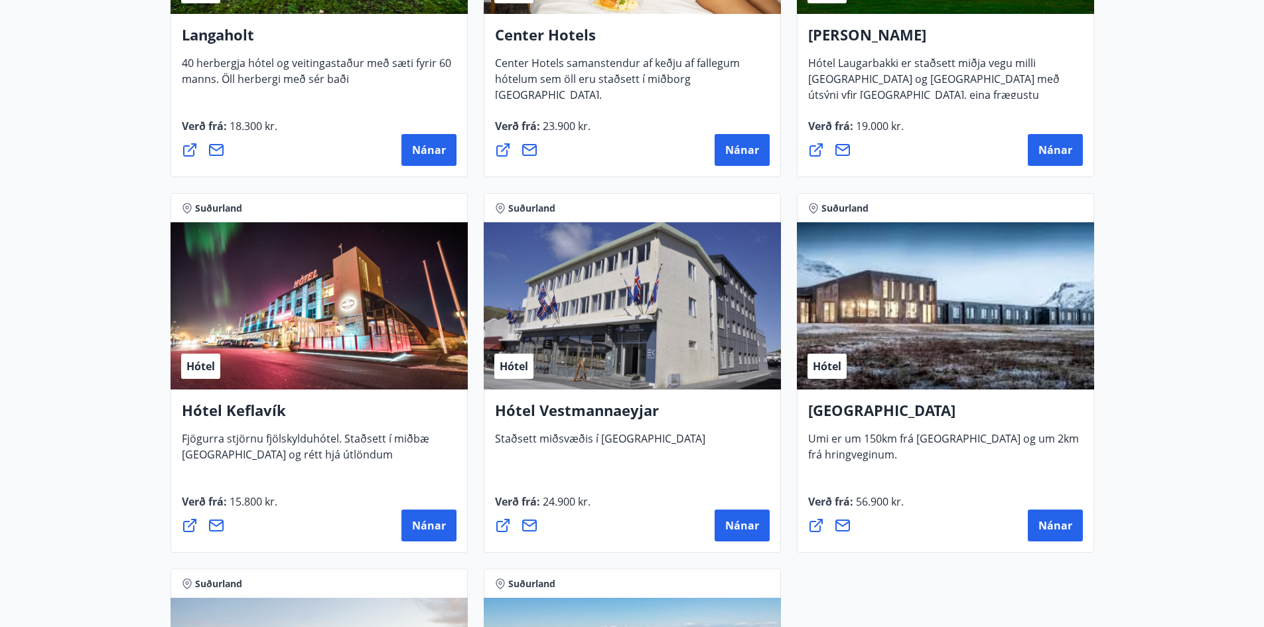
scroll to position [3077, 0]
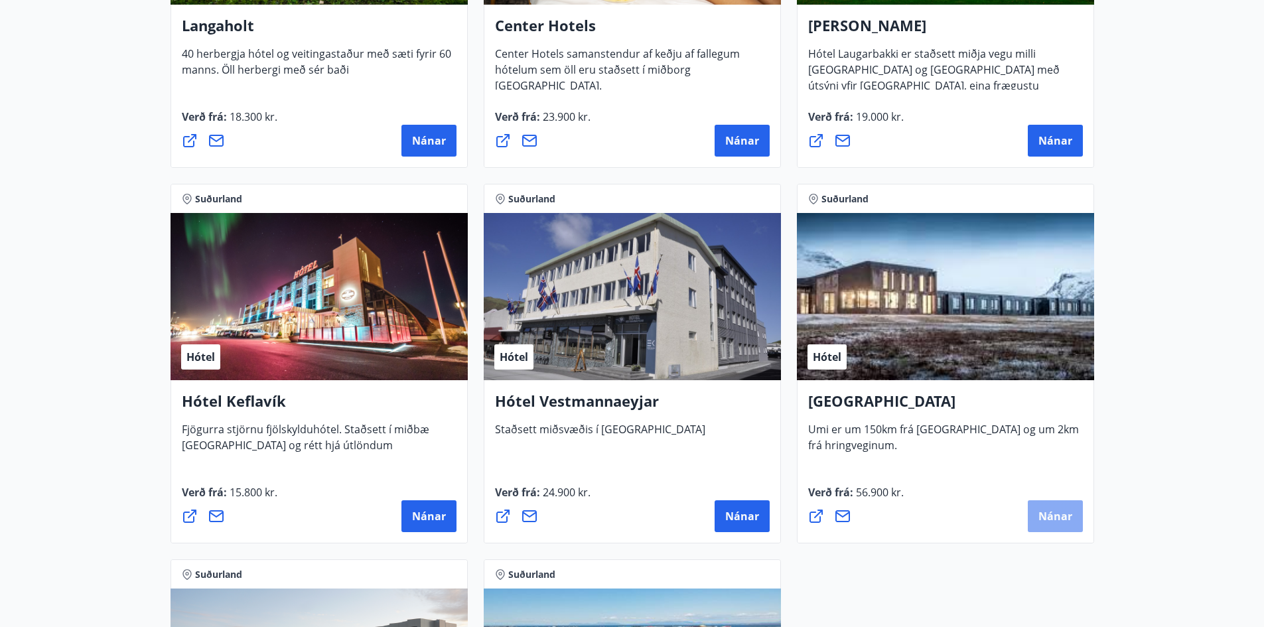
click at [1044, 516] on span "Nánar" at bounding box center [1056, 516] width 34 height 15
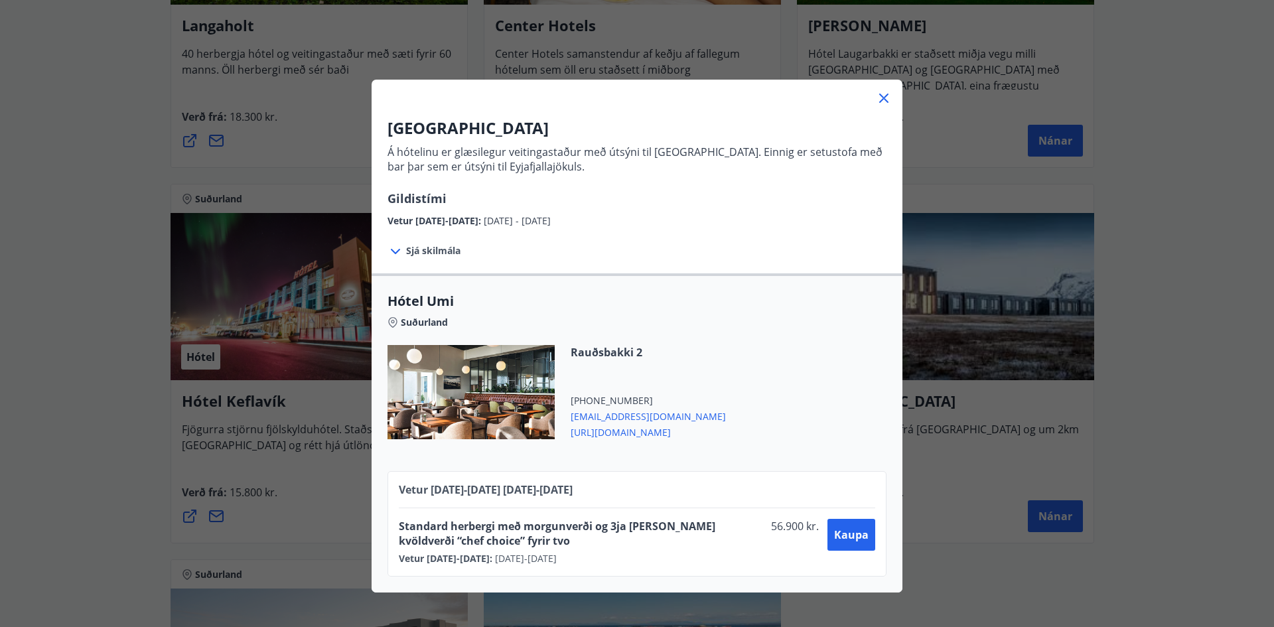
click at [388, 251] on icon at bounding box center [396, 252] width 16 height 16
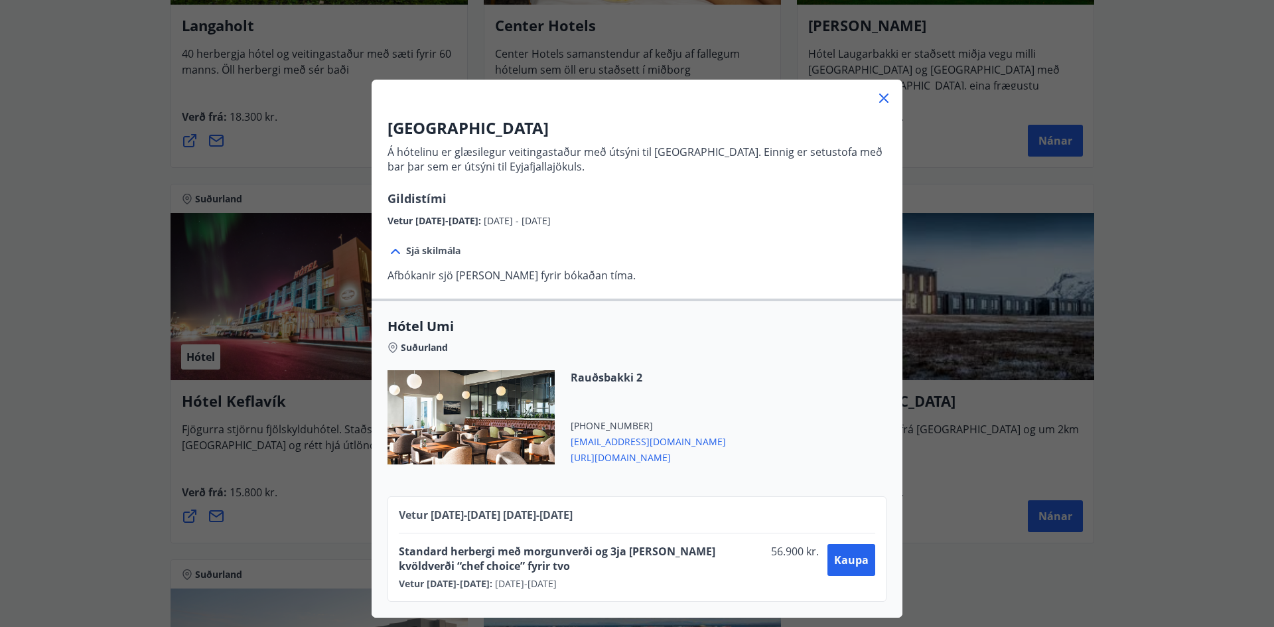
click at [105, 313] on div "UMI Hotel Á hótelinu er glæsilegur veitingastaður með útsýni til [GEOGRAPHIC_DA…" at bounding box center [637, 313] width 1274 height 627
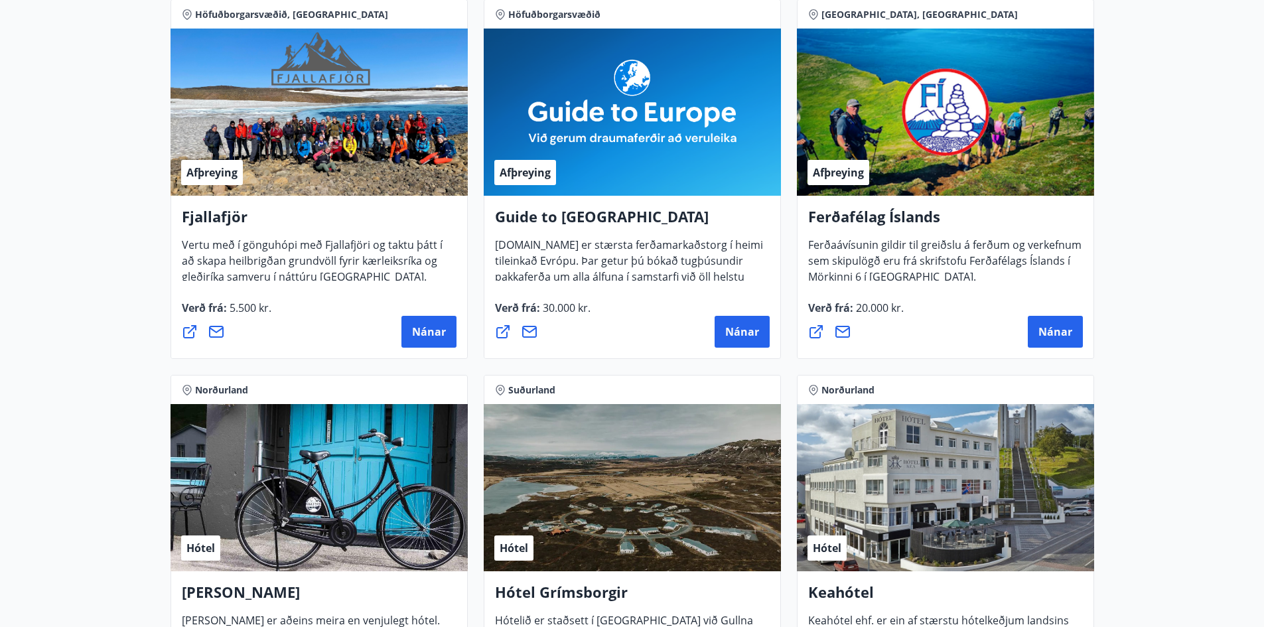
scroll to position [0, 0]
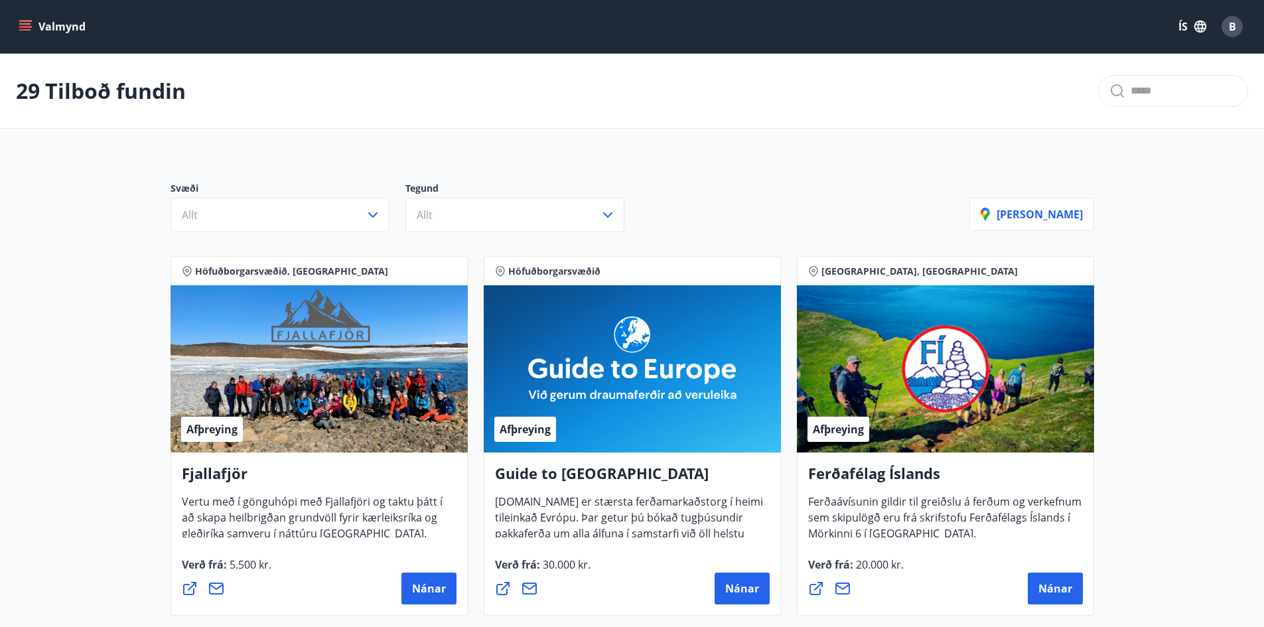
click at [21, 31] on icon "menu" at bounding box center [25, 29] width 12 height 1
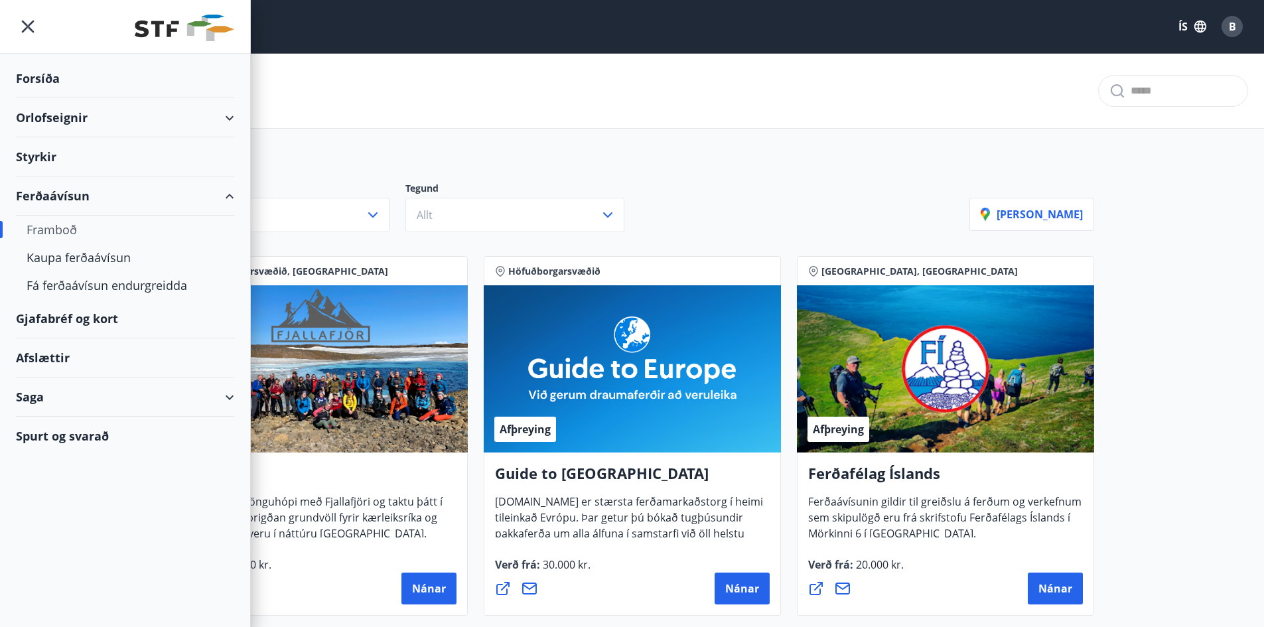
click at [239, 101] on div "Orlofseignir" at bounding box center [125, 117] width 250 height 39
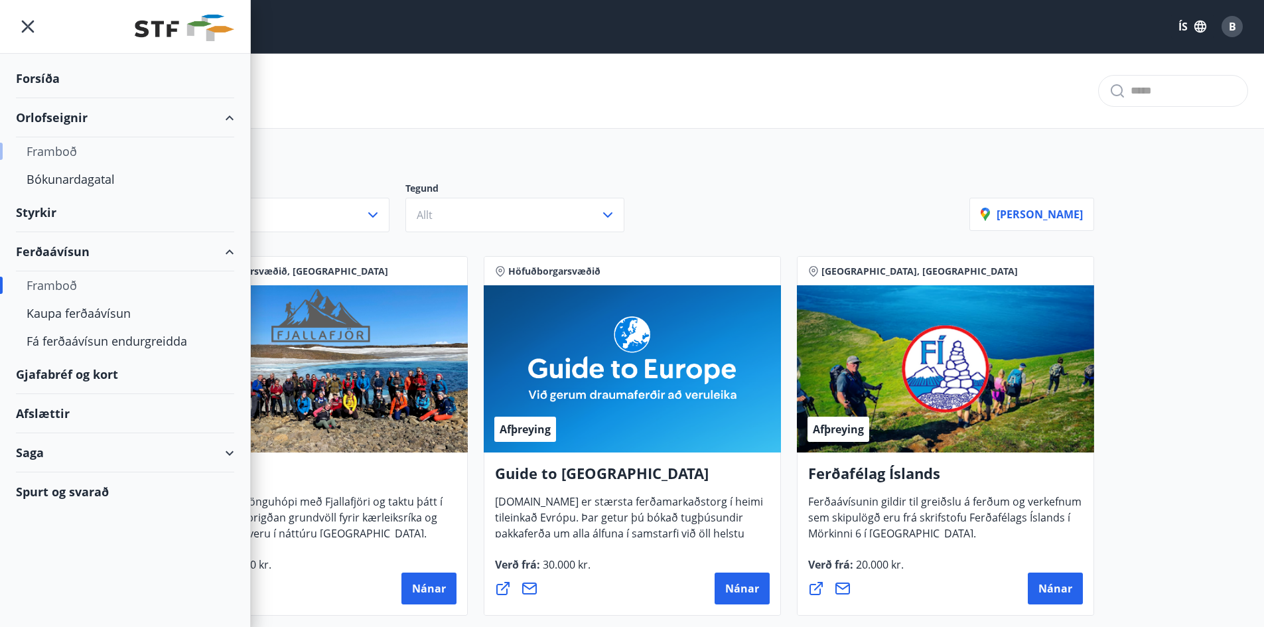
click at [80, 146] on div "Framboð" at bounding box center [125, 151] width 197 height 28
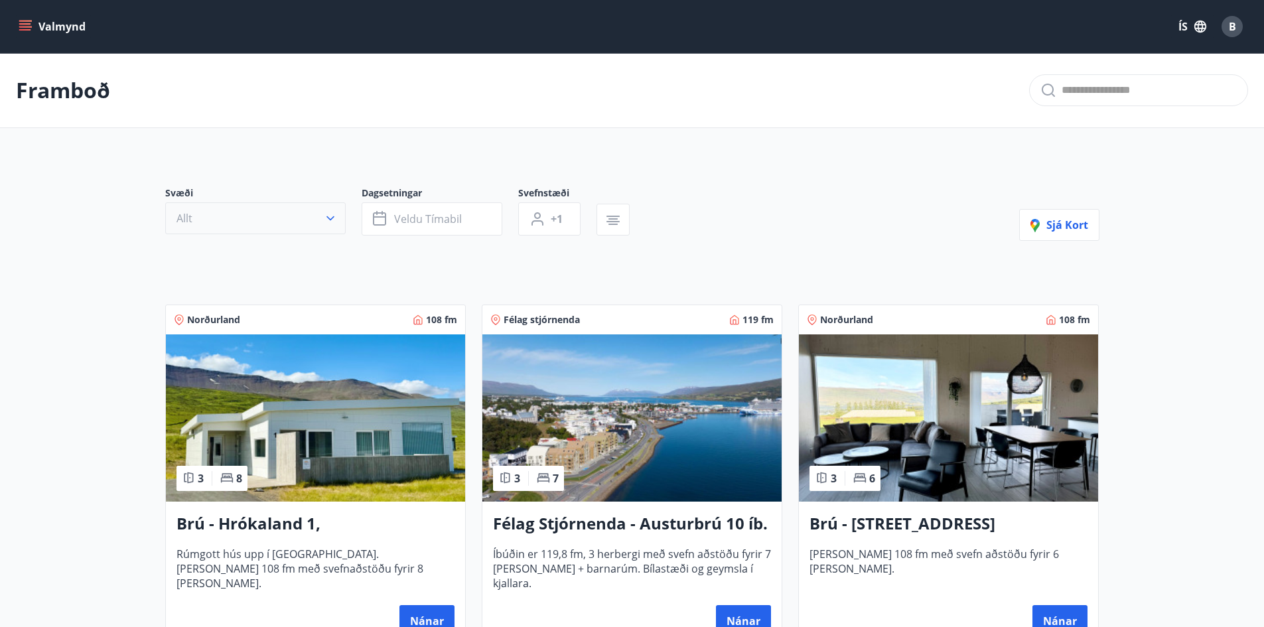
click at [320, 219] on button "Allt" at bounding box center [255, 218] width 180 height 32
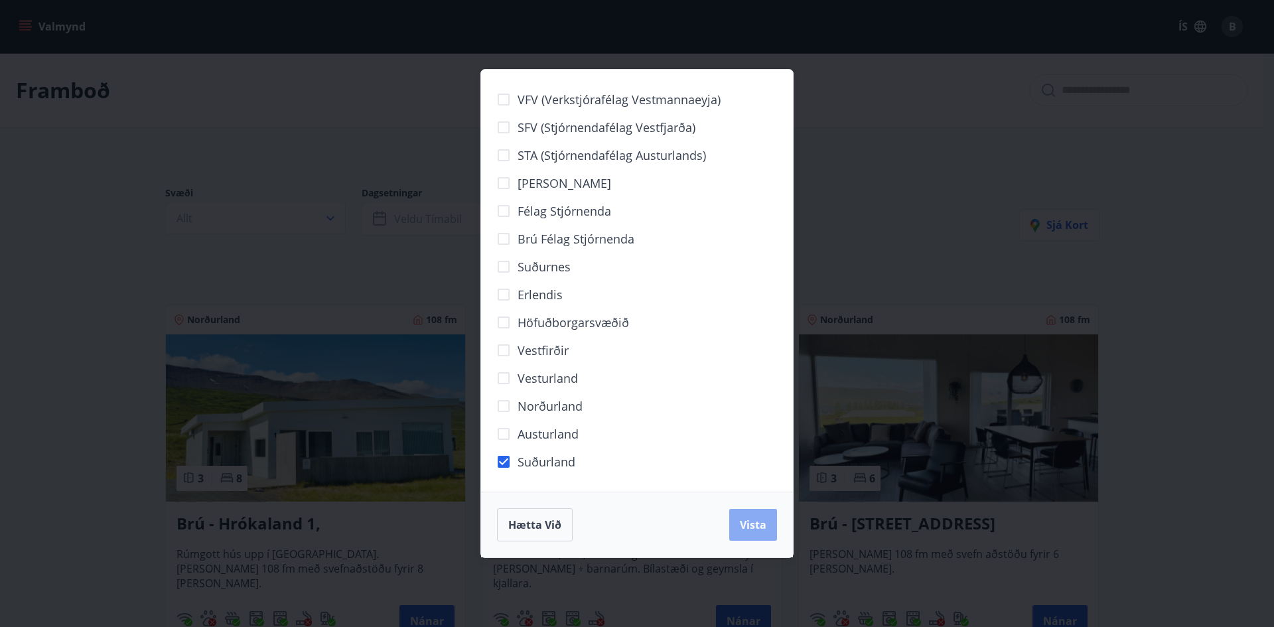
click at [776, 538] on button "Vista" at bounding box center [753, 525] width 48 height 32
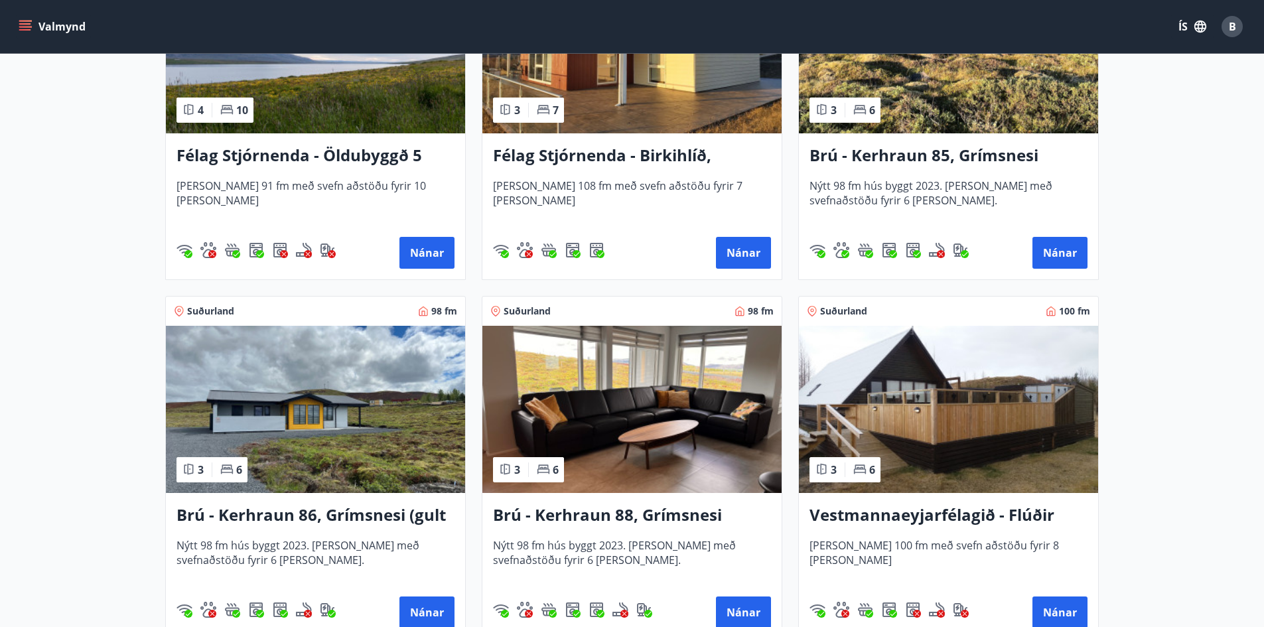
scroll to position [465, 0]
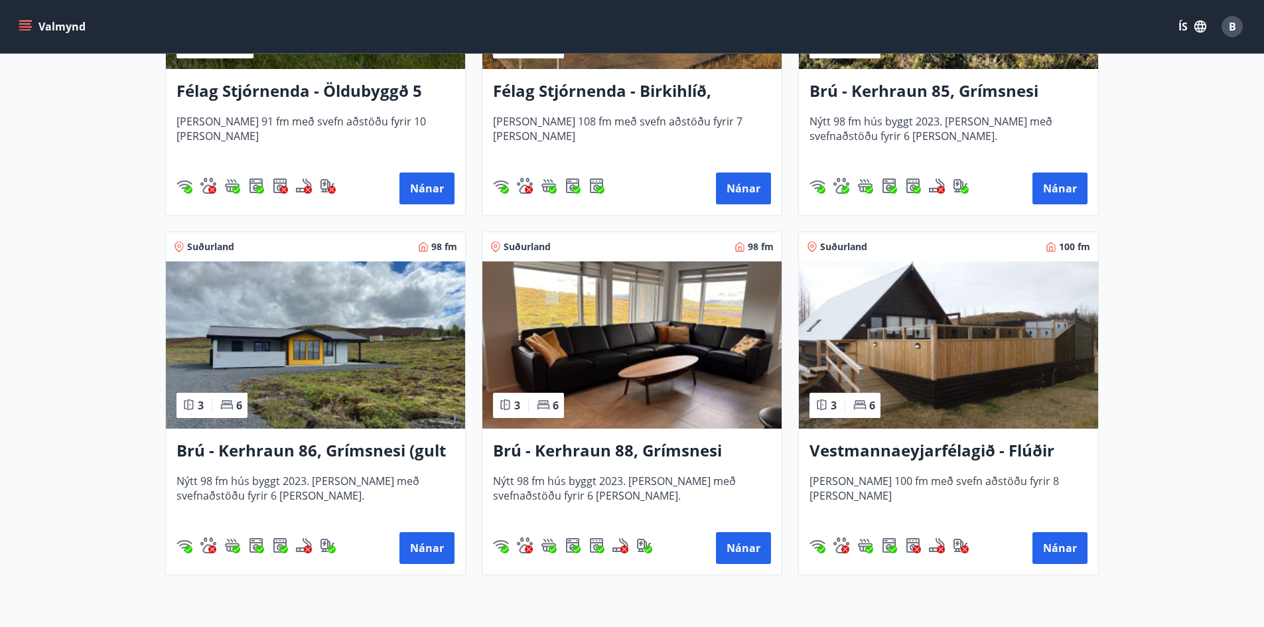
click at [890, 452] on h3 "Vestmannaeyjarfélagið - Flúðir" at bounding box center [949, 451] width 278 height 24
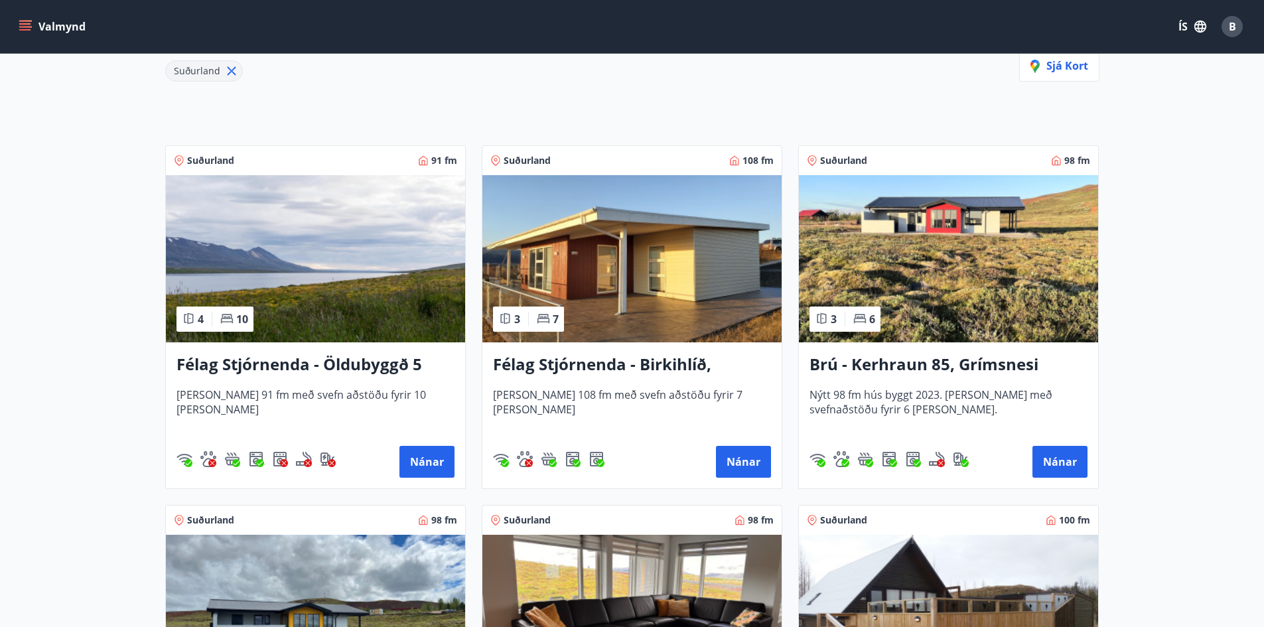
scroll to position [190, 0]
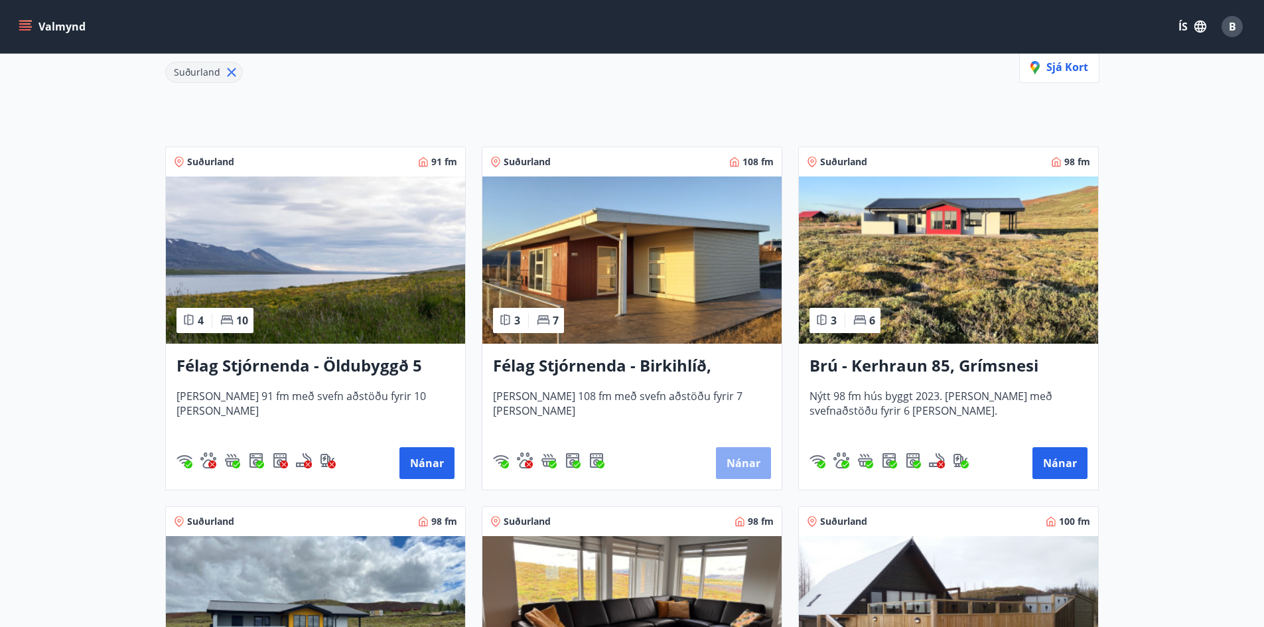
click at [757, 465] on button "Nánar" at bounding box center [743, 463] width 55 height 32
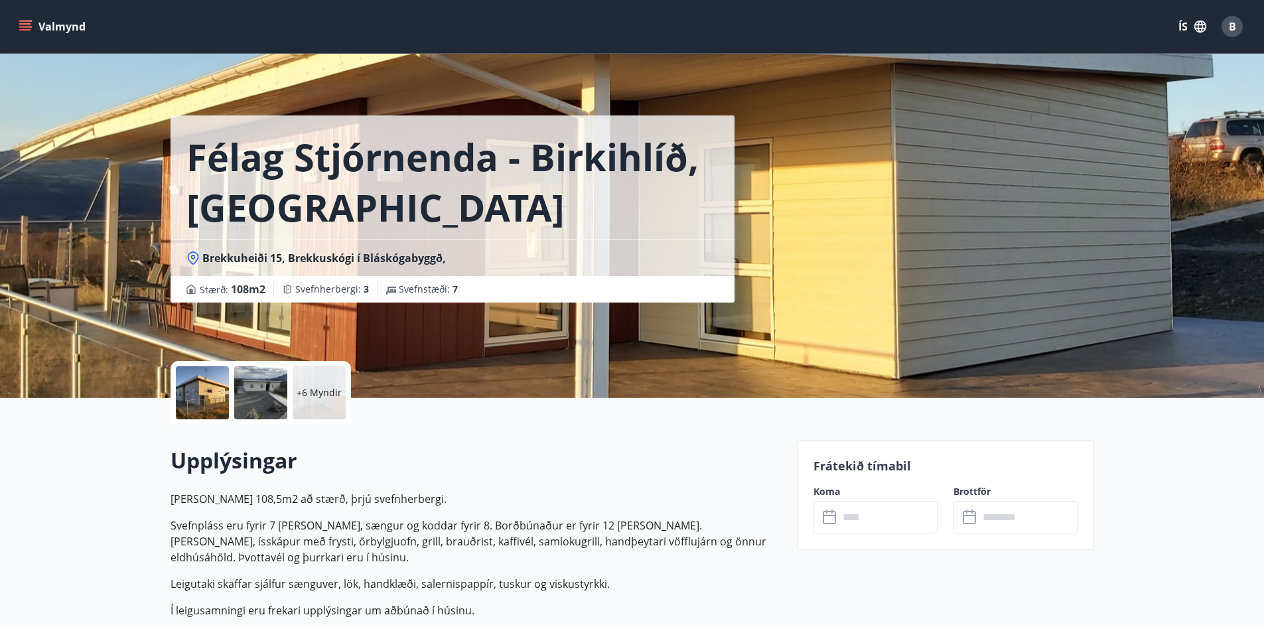
click at [210, 389] on div at bounding box center [202, 392] width 53 height 53
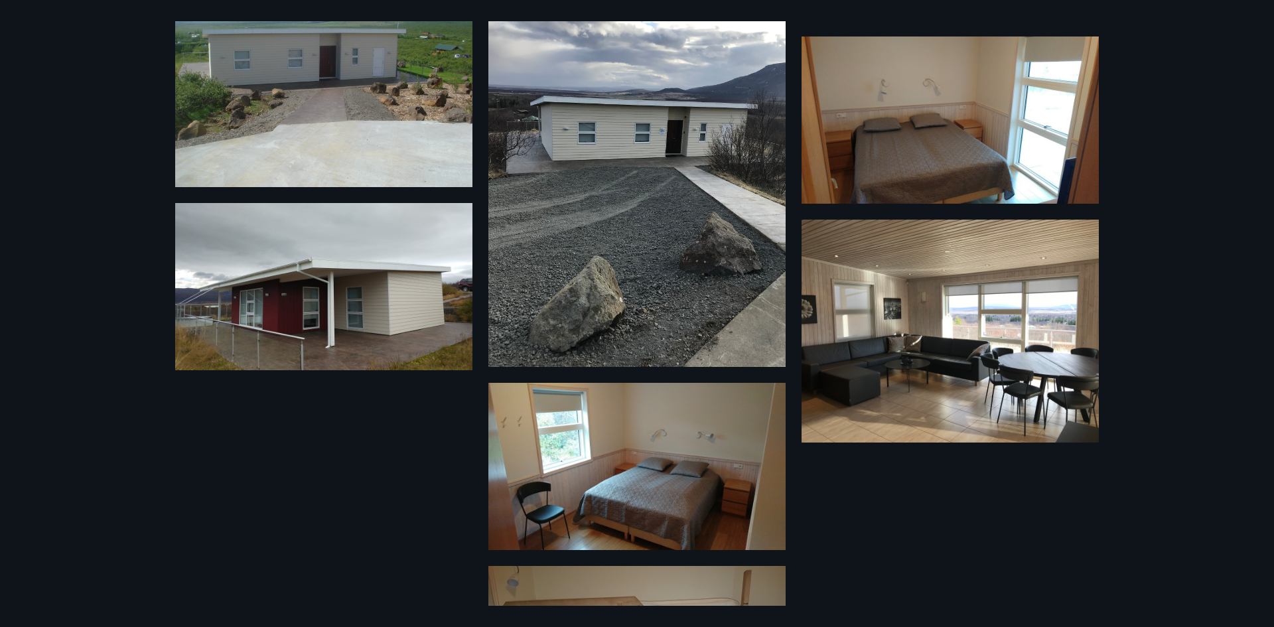
scroll to position [703, 0]
